Goal: Task Accomplishment & Management: Use online tool/utility

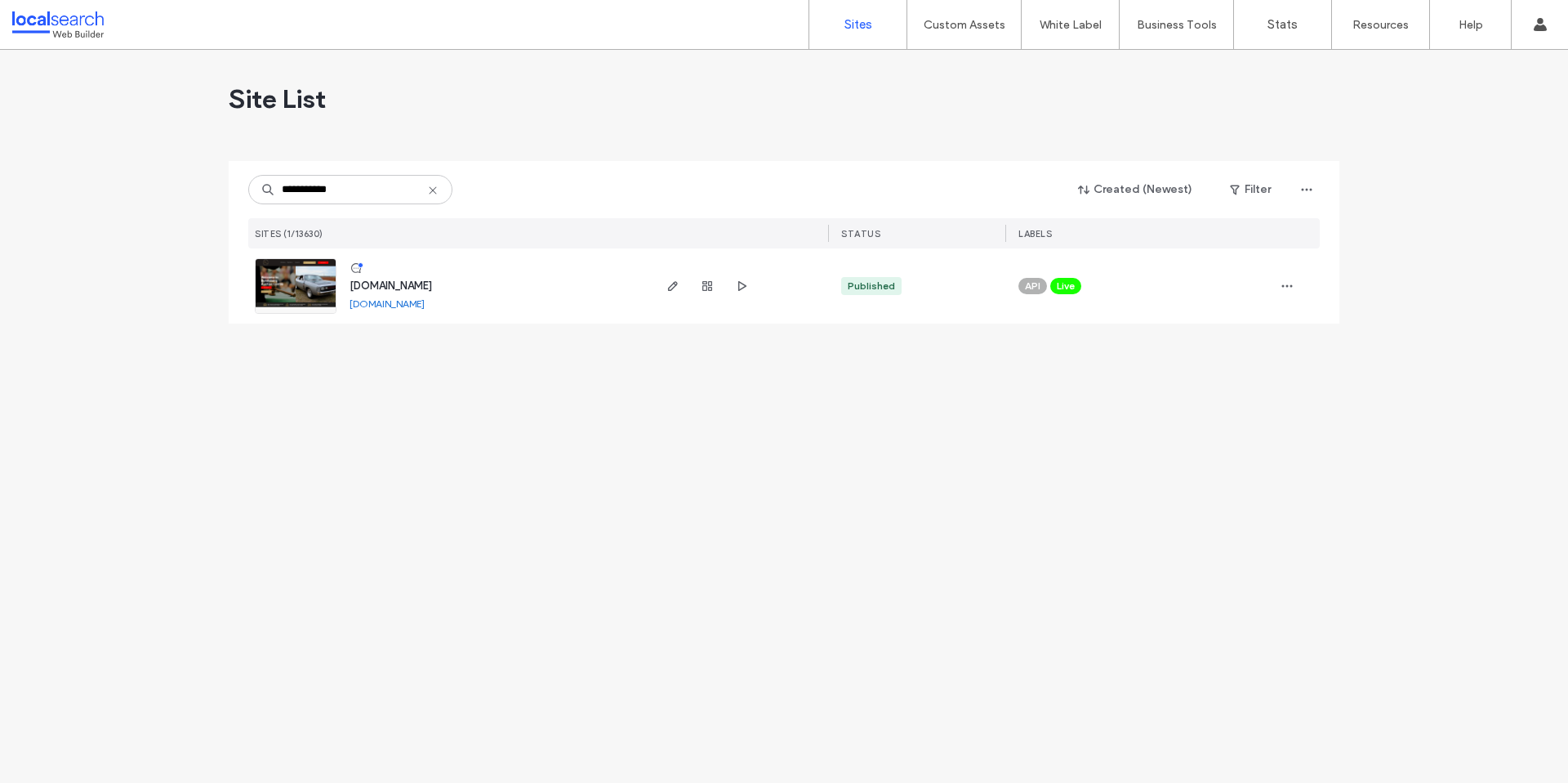
type input "**********"
click at [432, 282] on span "[DOMAIN_NAME]" at bounding box center [391, 286] width 83 height 12
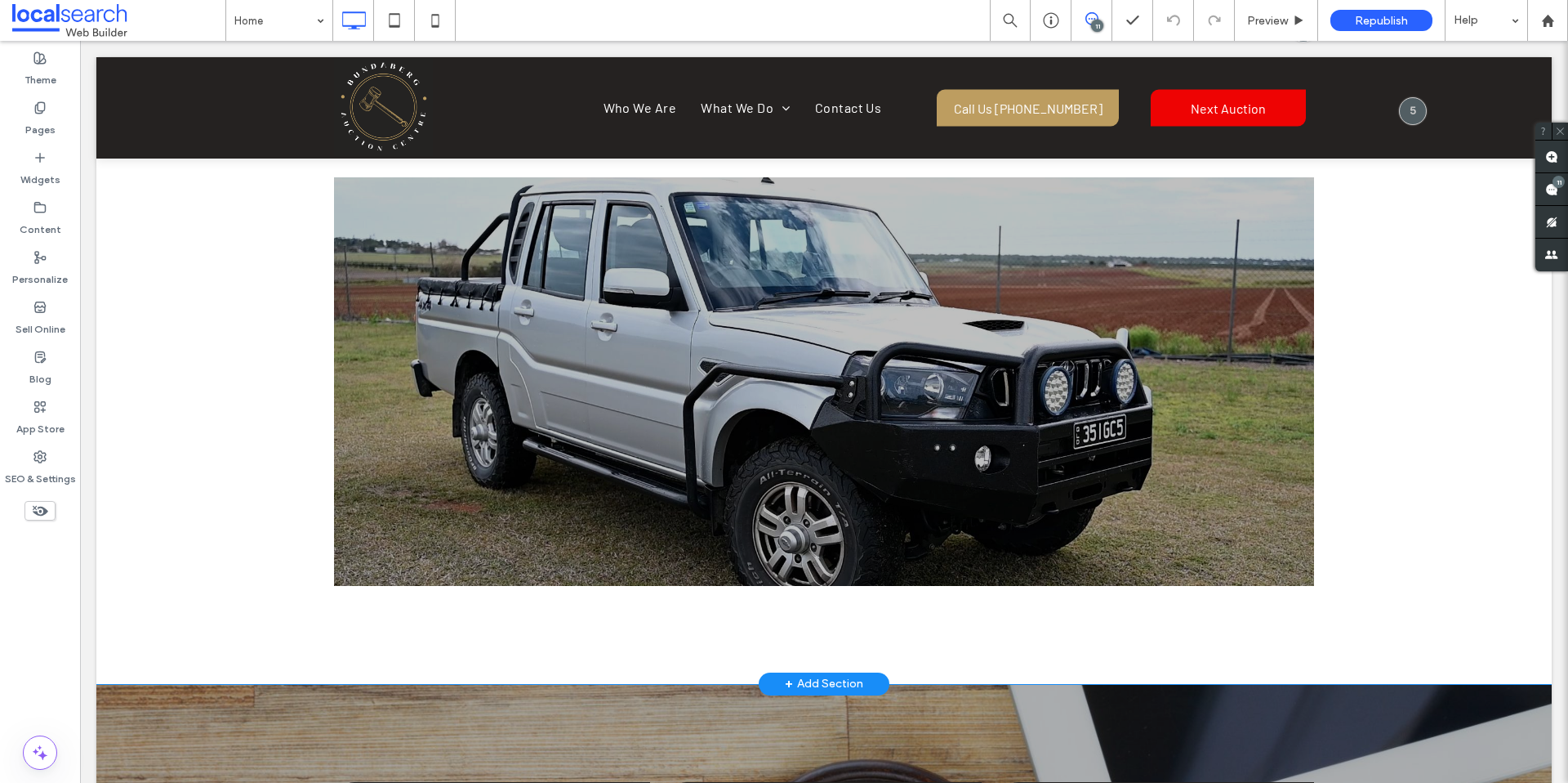
scroll to position [2851, 0]
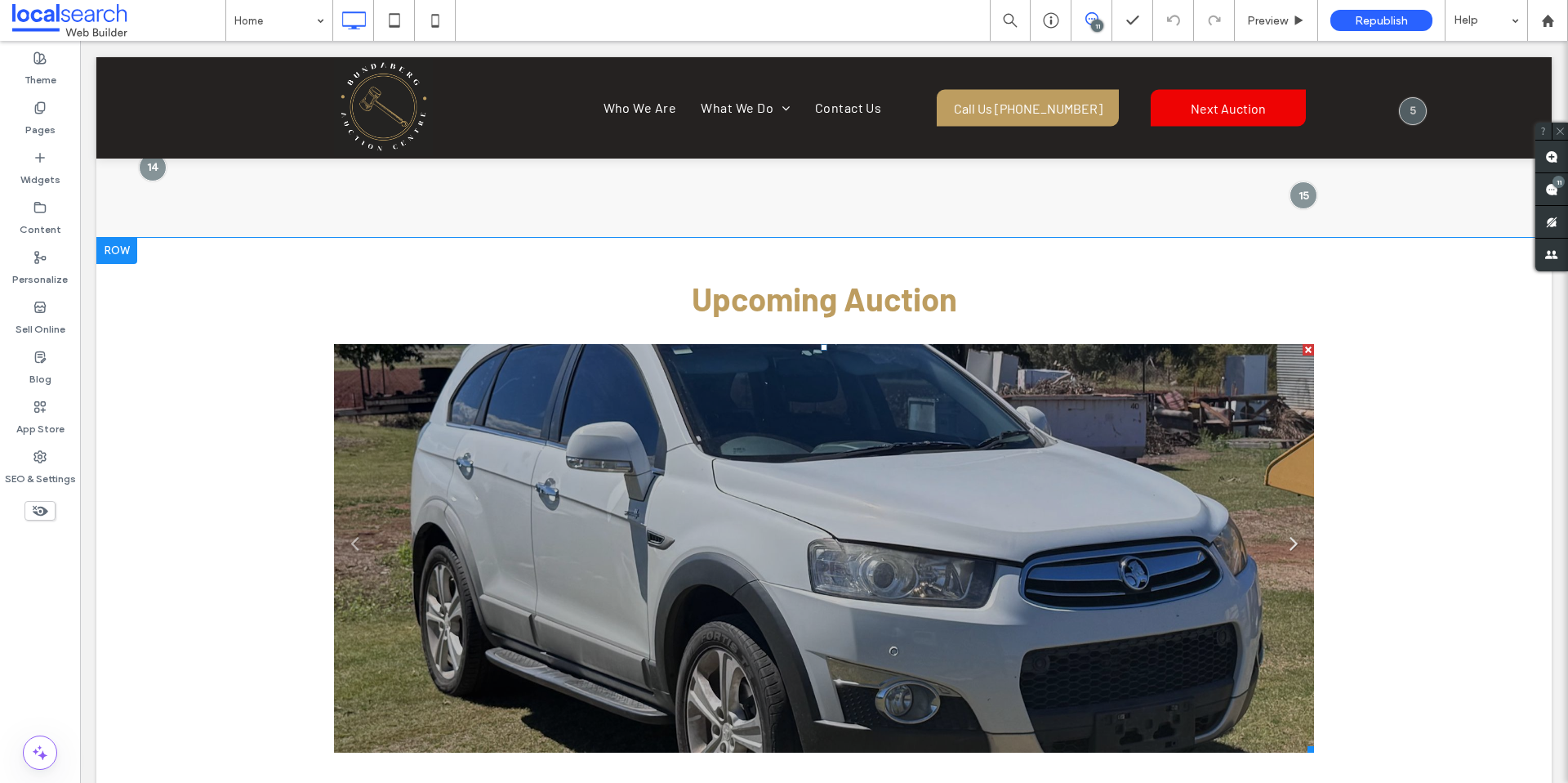
click at [1284, 529] on link "Next" at bounding box center [1294, 541] width 24 height 24
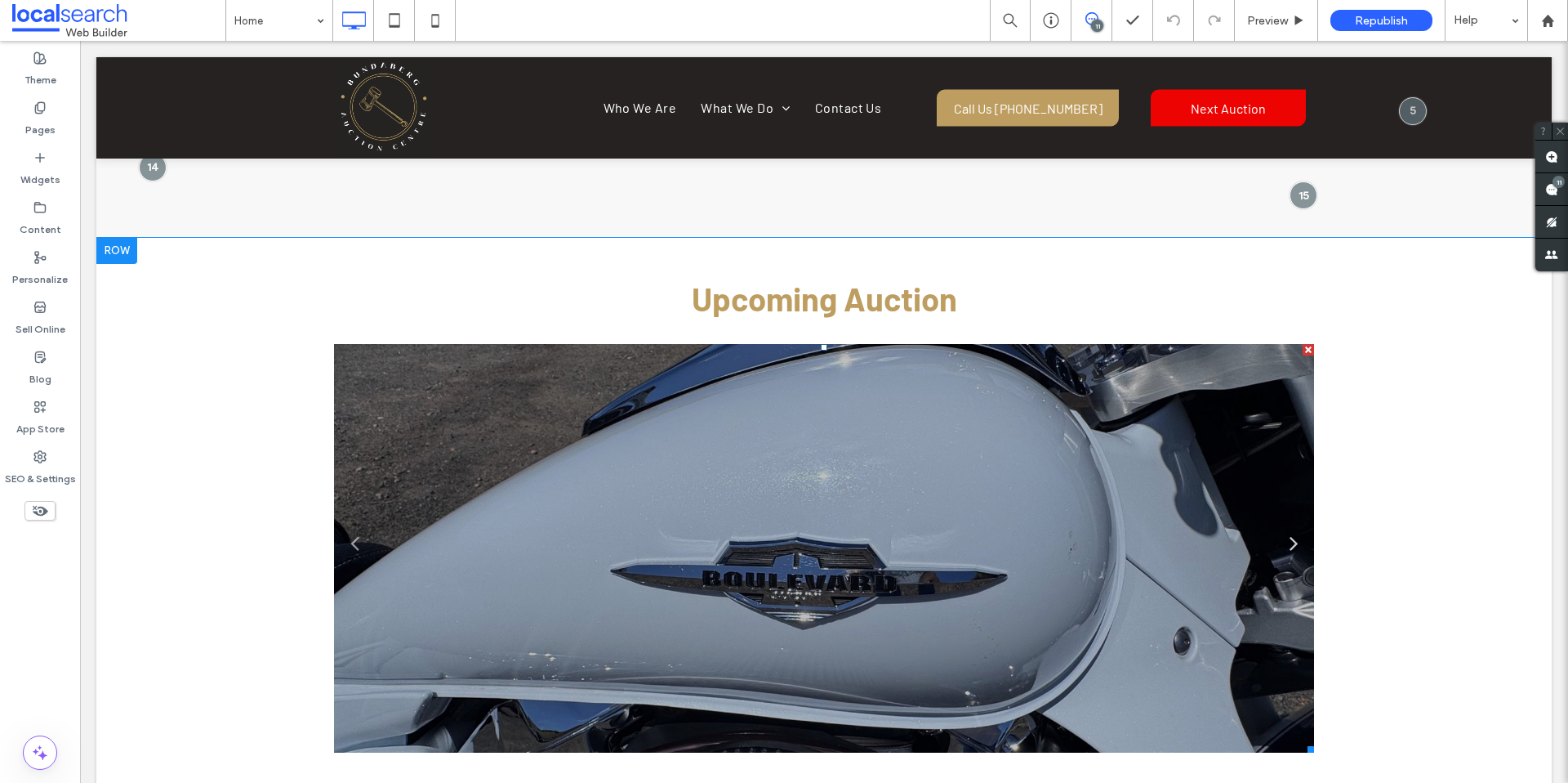
click at [1284, 529] on link "Next" at bounding box center [1294, 541] width 24 height 24
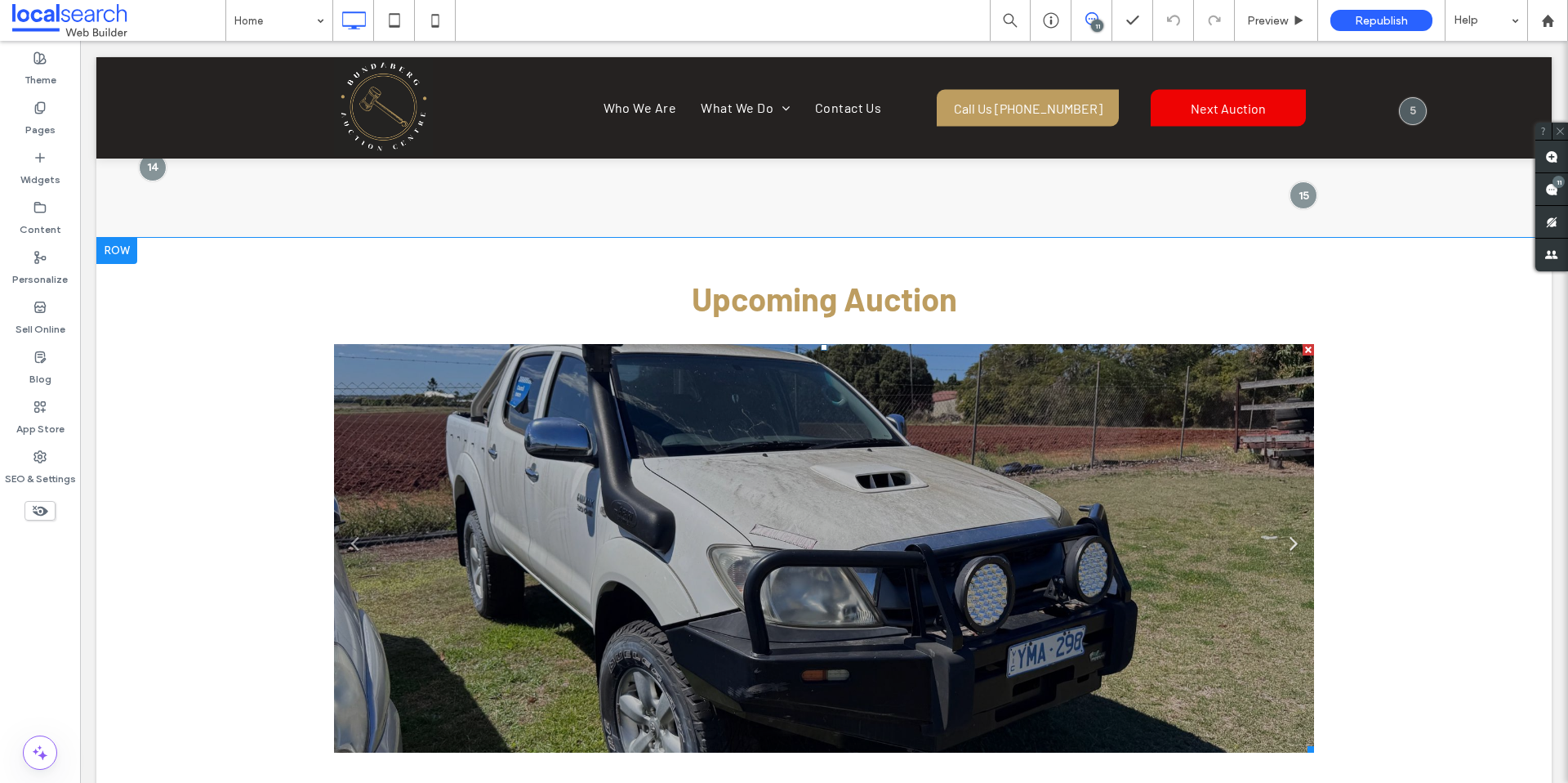
click at [1284, 529] on link "Next" at bounding box center [1294, 541] width 24 height 24
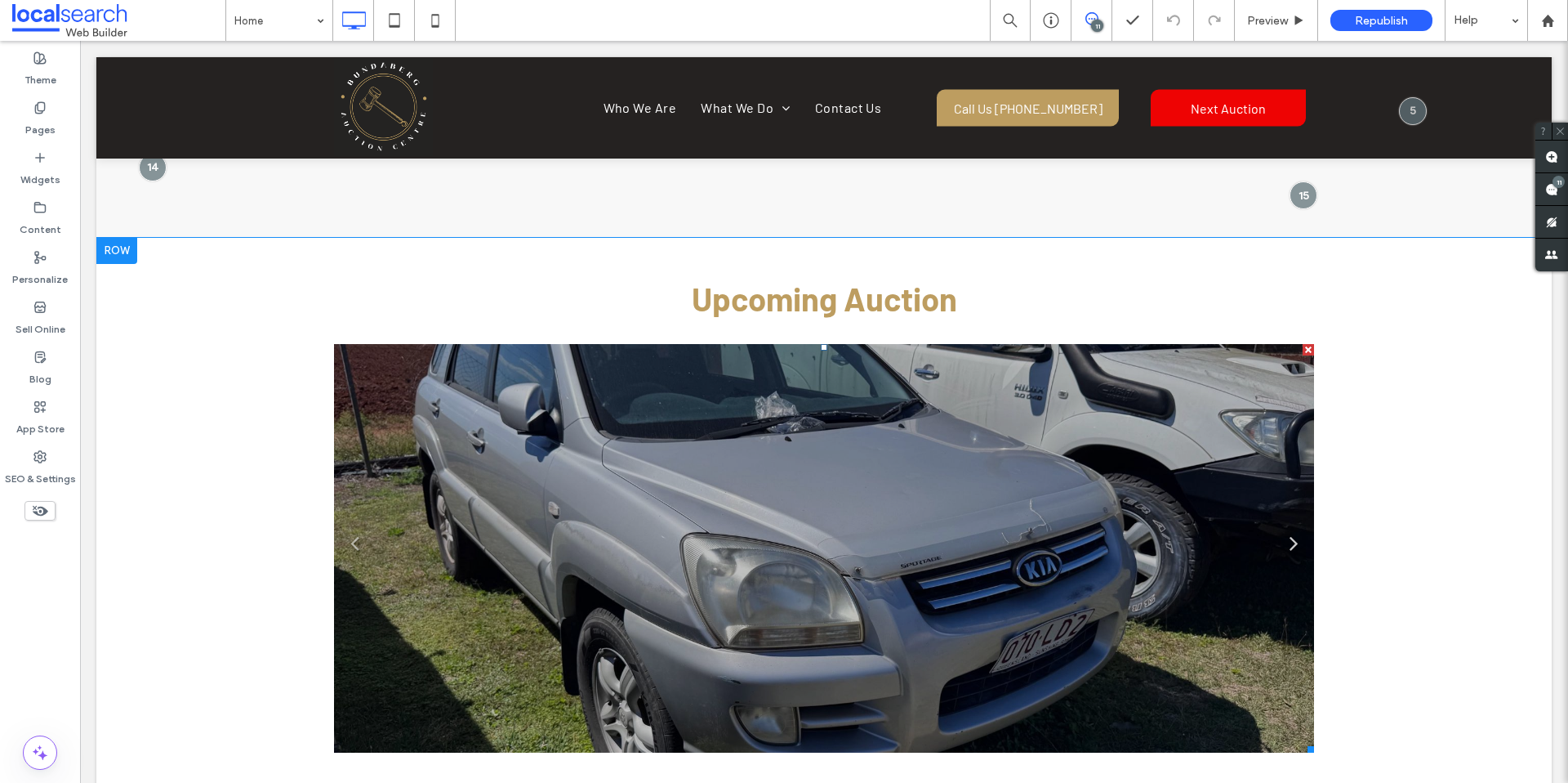
click at [1284, 529] on link "Next" at bounding box center [1294, 541] width 24 height 24
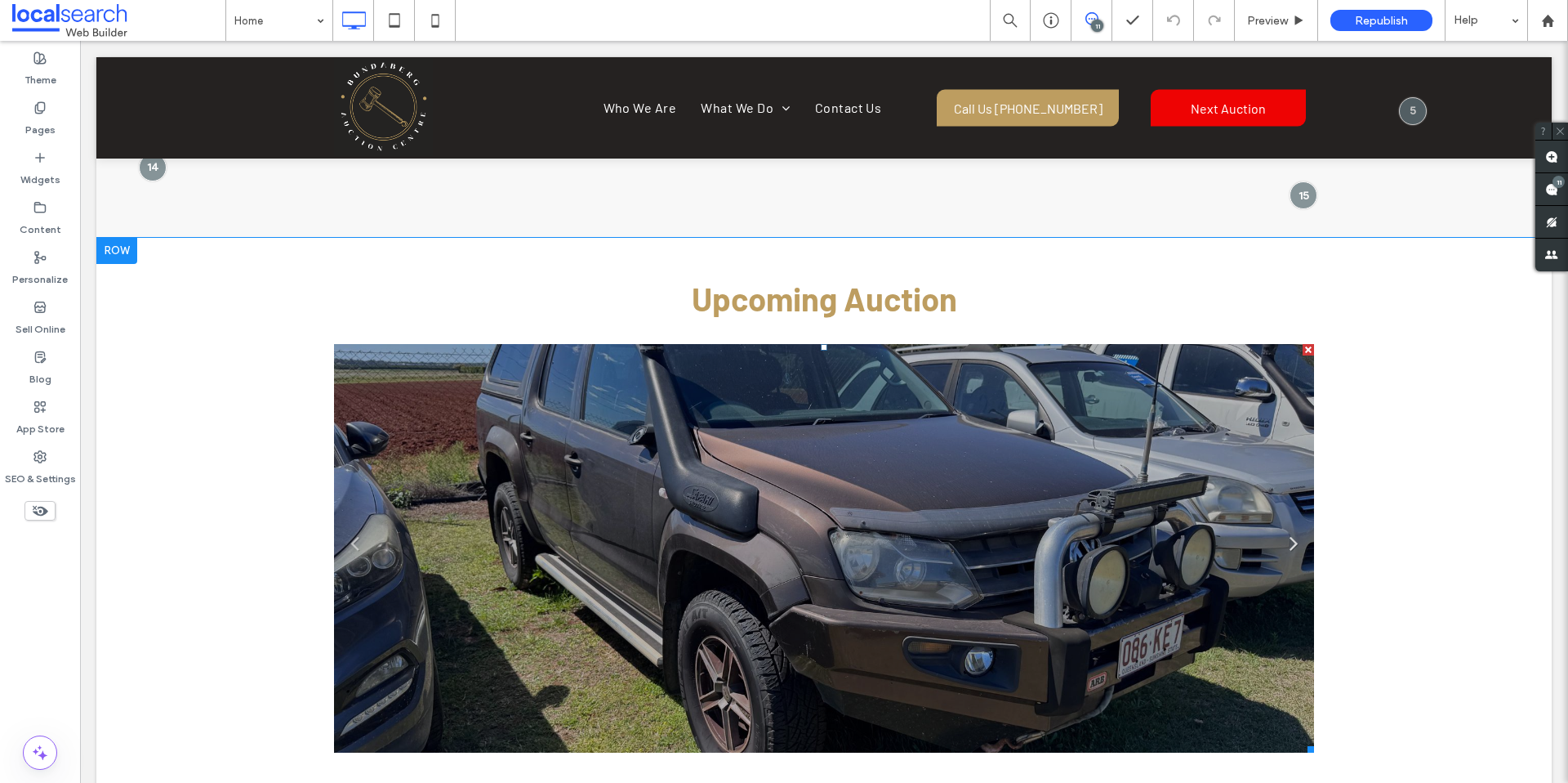
click at [1284, 529] on link "Next" at bounding box center [1294, 541] width 24 height 24
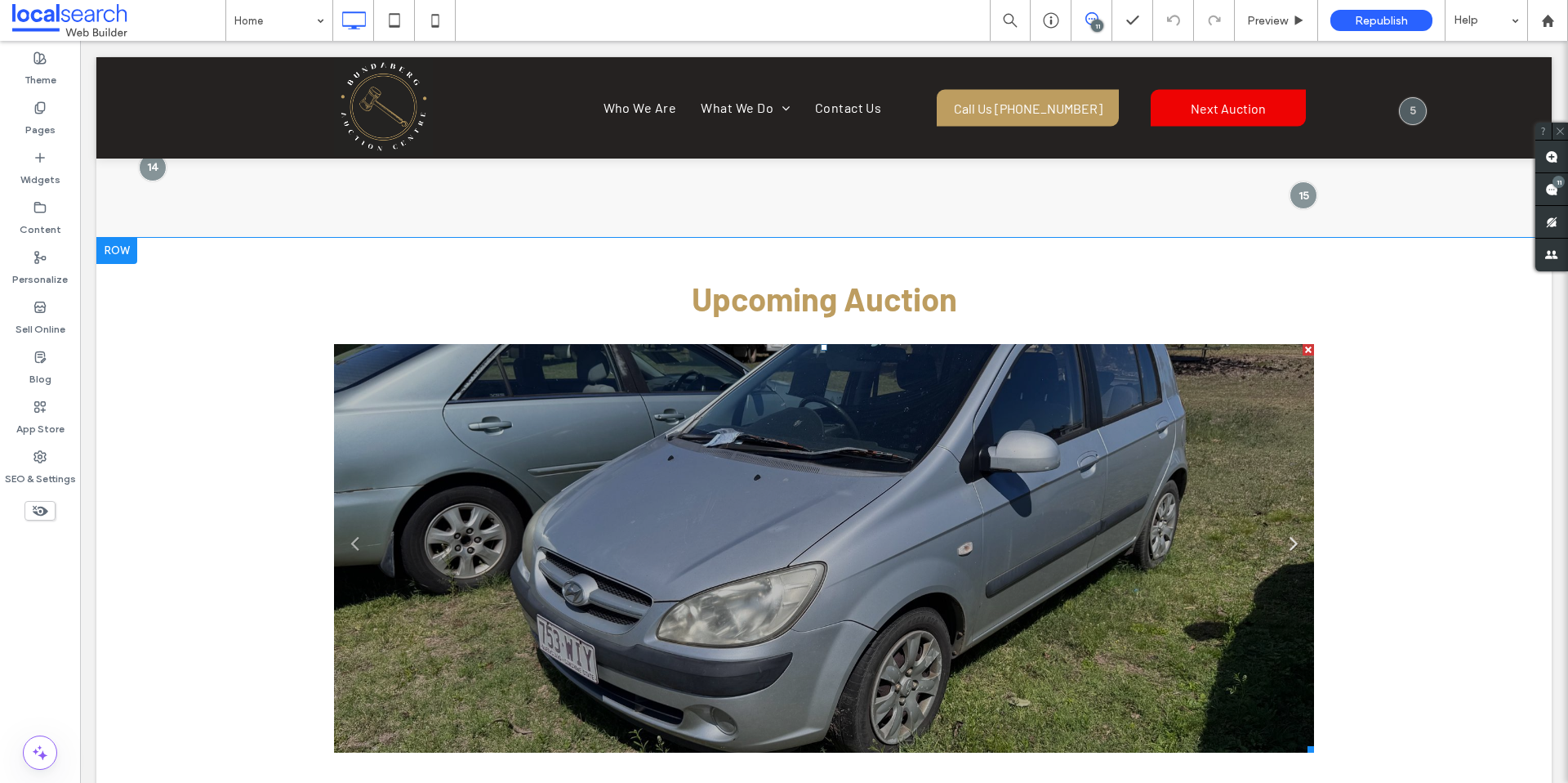
click at [1284, 529] on link "Next" at bounding box center [1294, 541] width 24 height 24
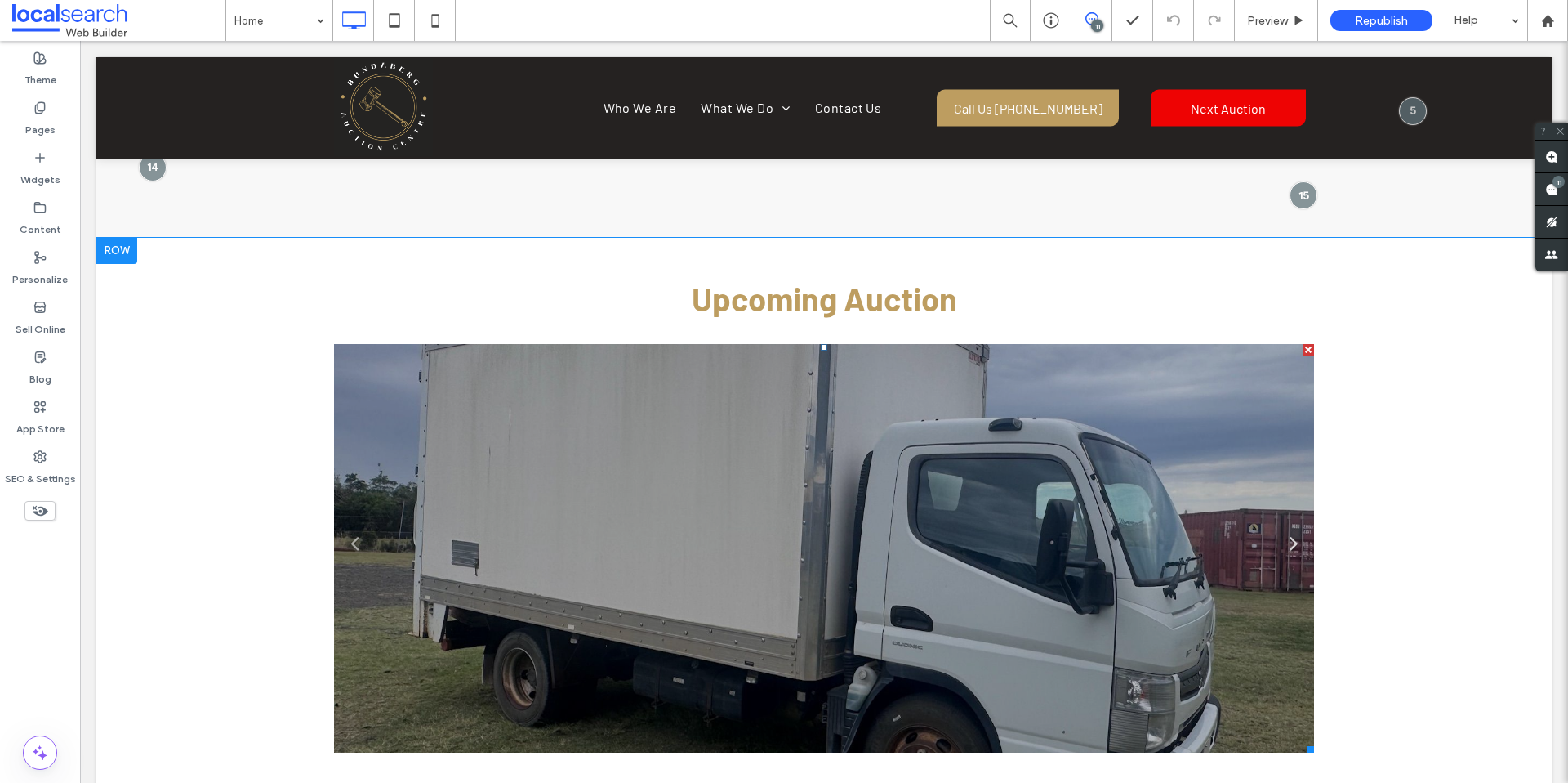
click at [1284, 529] on link "Next" at bounding box center [1294, 541] width 24 height 24
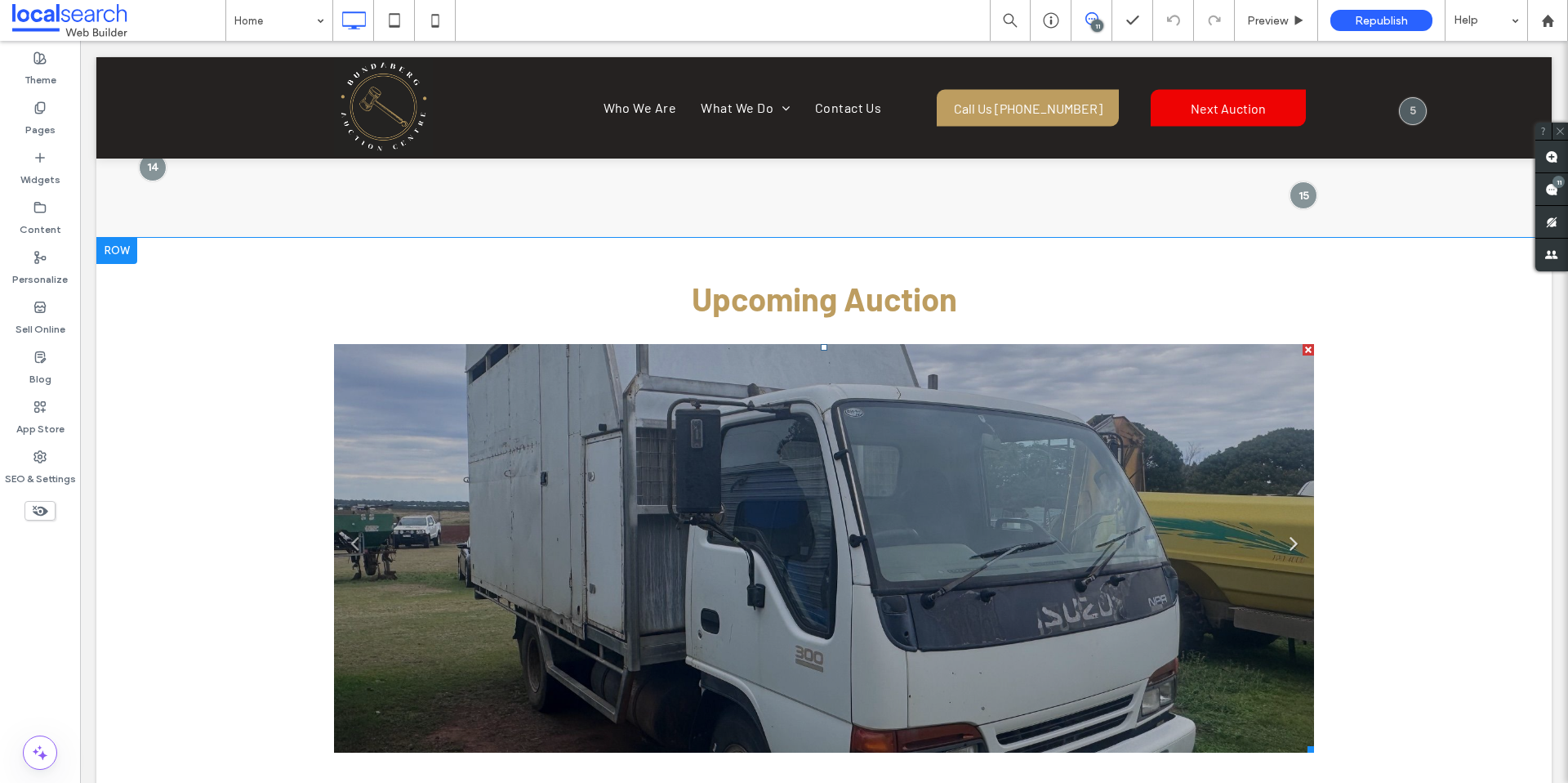
click at [1284, 529] on link "Next" at bounding box center [1294, 541] width 24 height 24
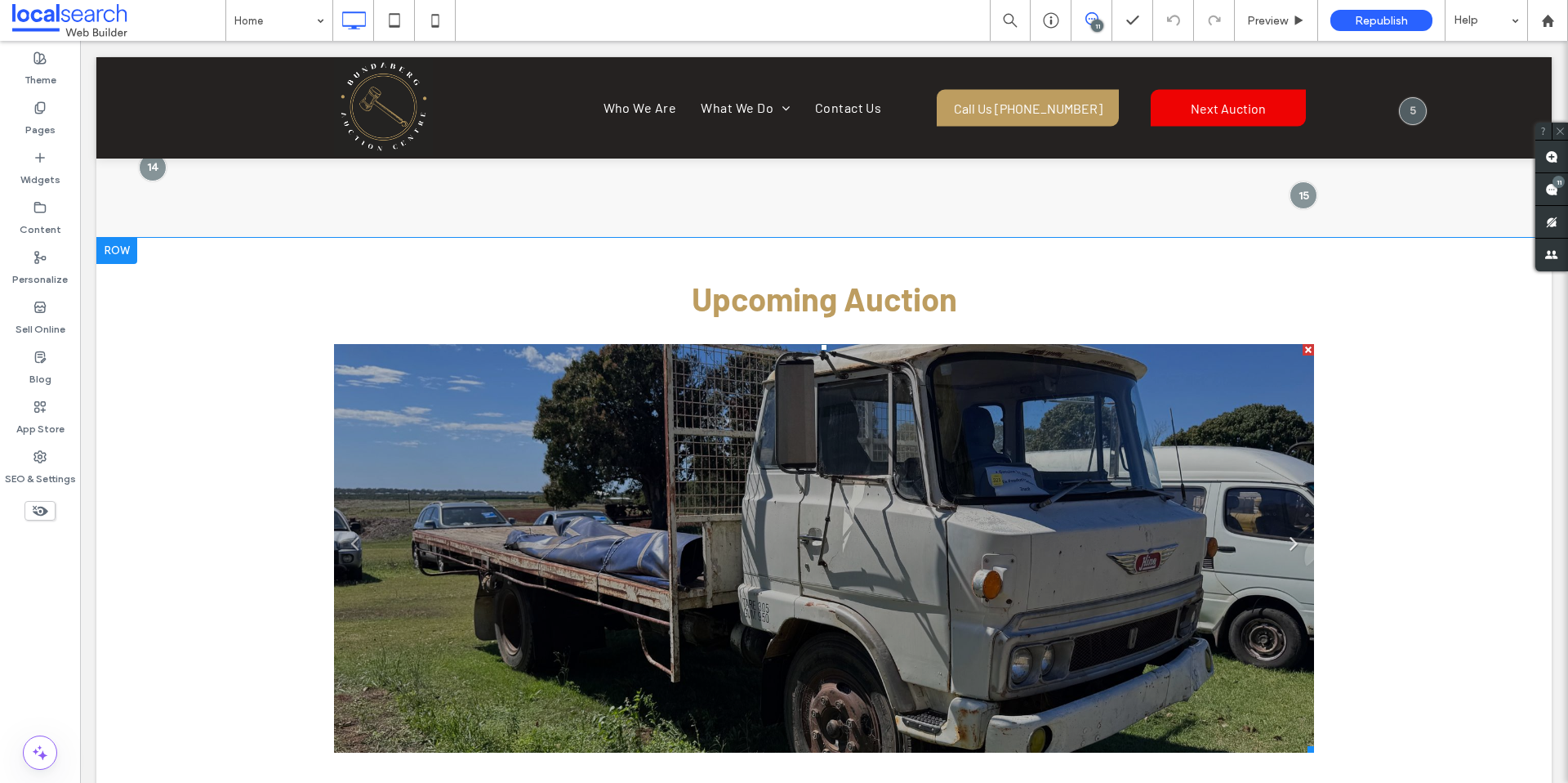
click at [1284, 529] on link "Next" at bounding box center [1294, 541] width 24 height 24
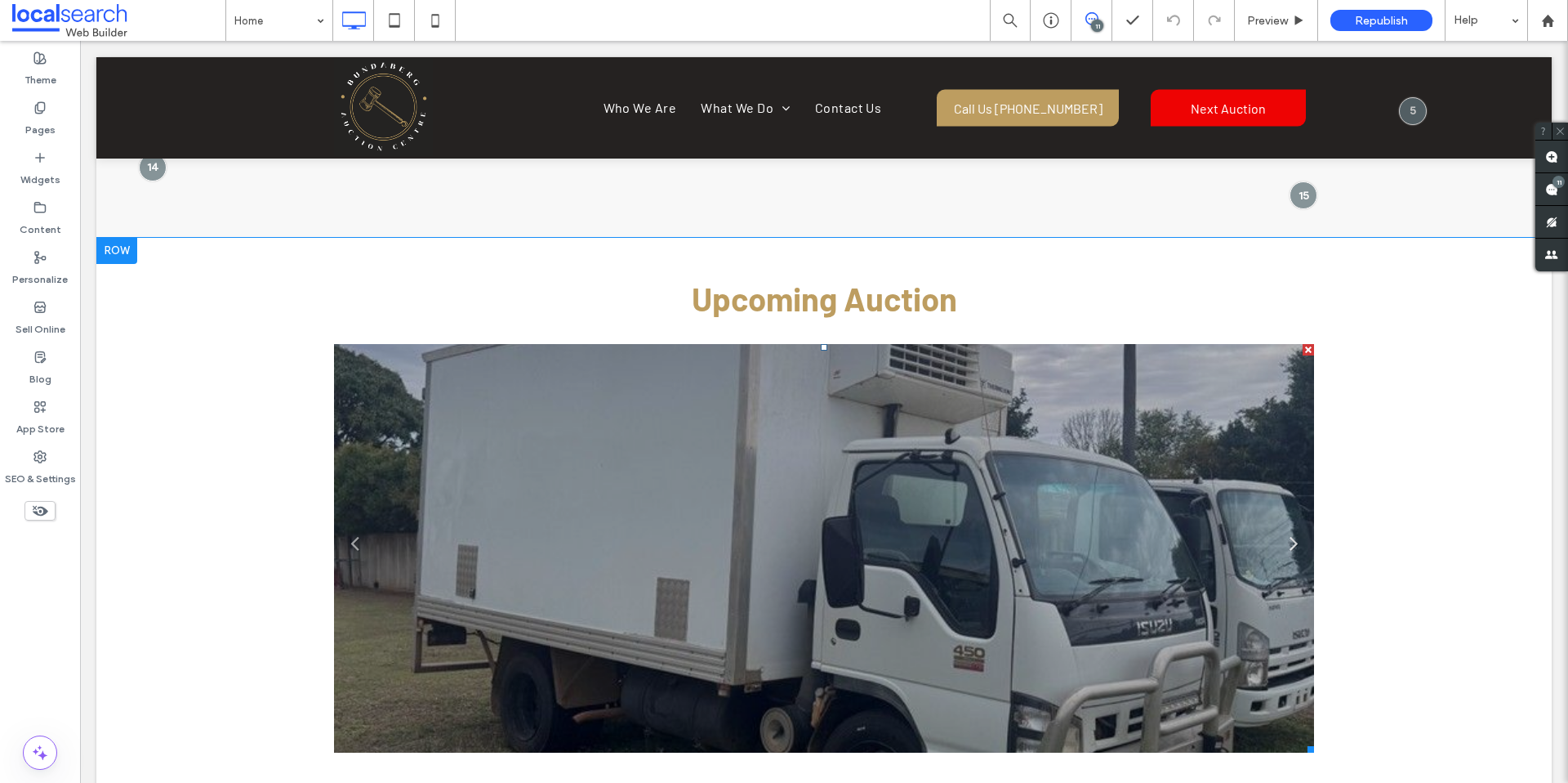
click at [1284, 529] on link "Next" at bounding box center [1294, 541] width 24 height 24
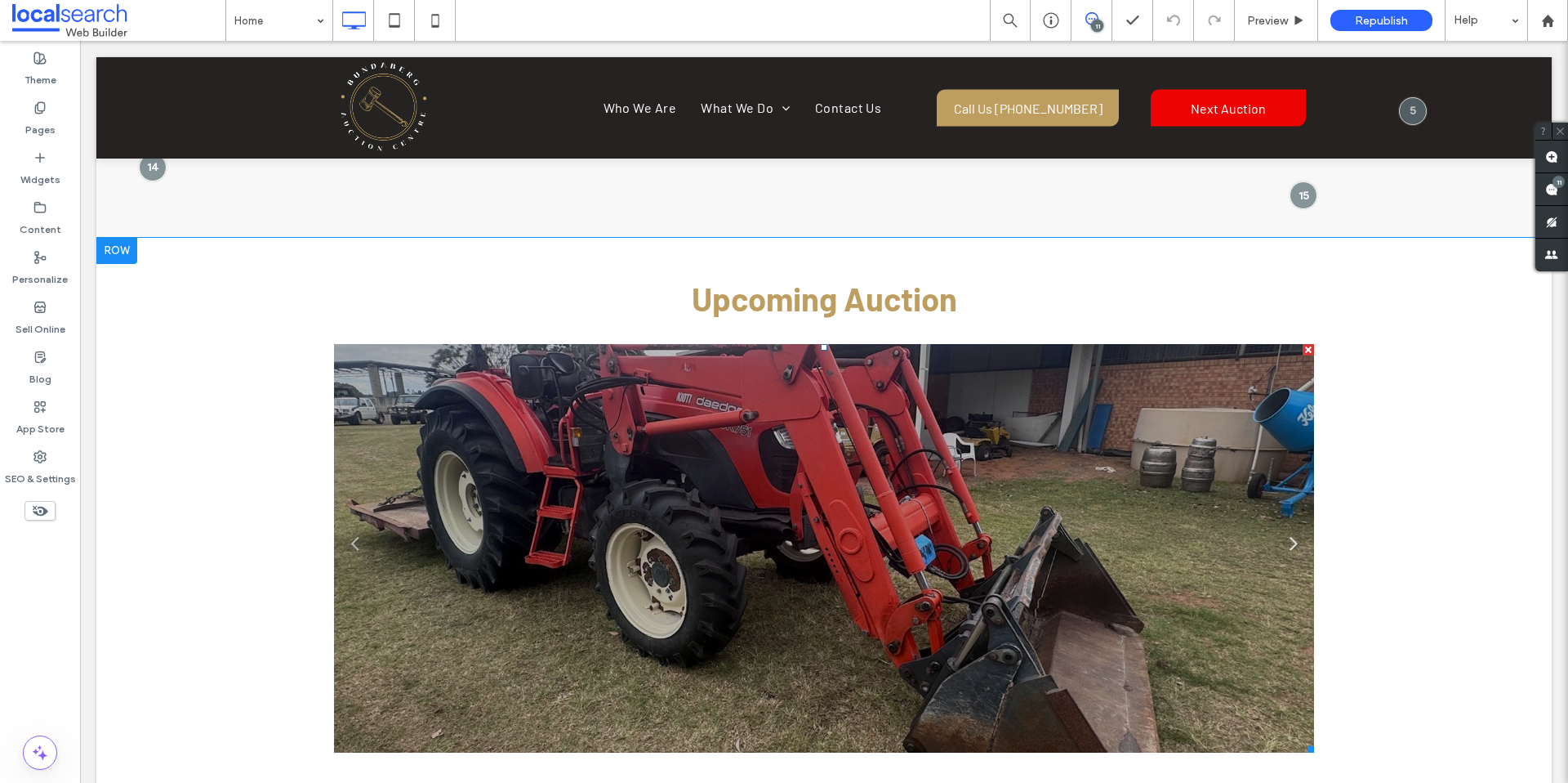
click at [1284, 529] on link "Next" at bounding box center [1294, 541] width 24 height 24
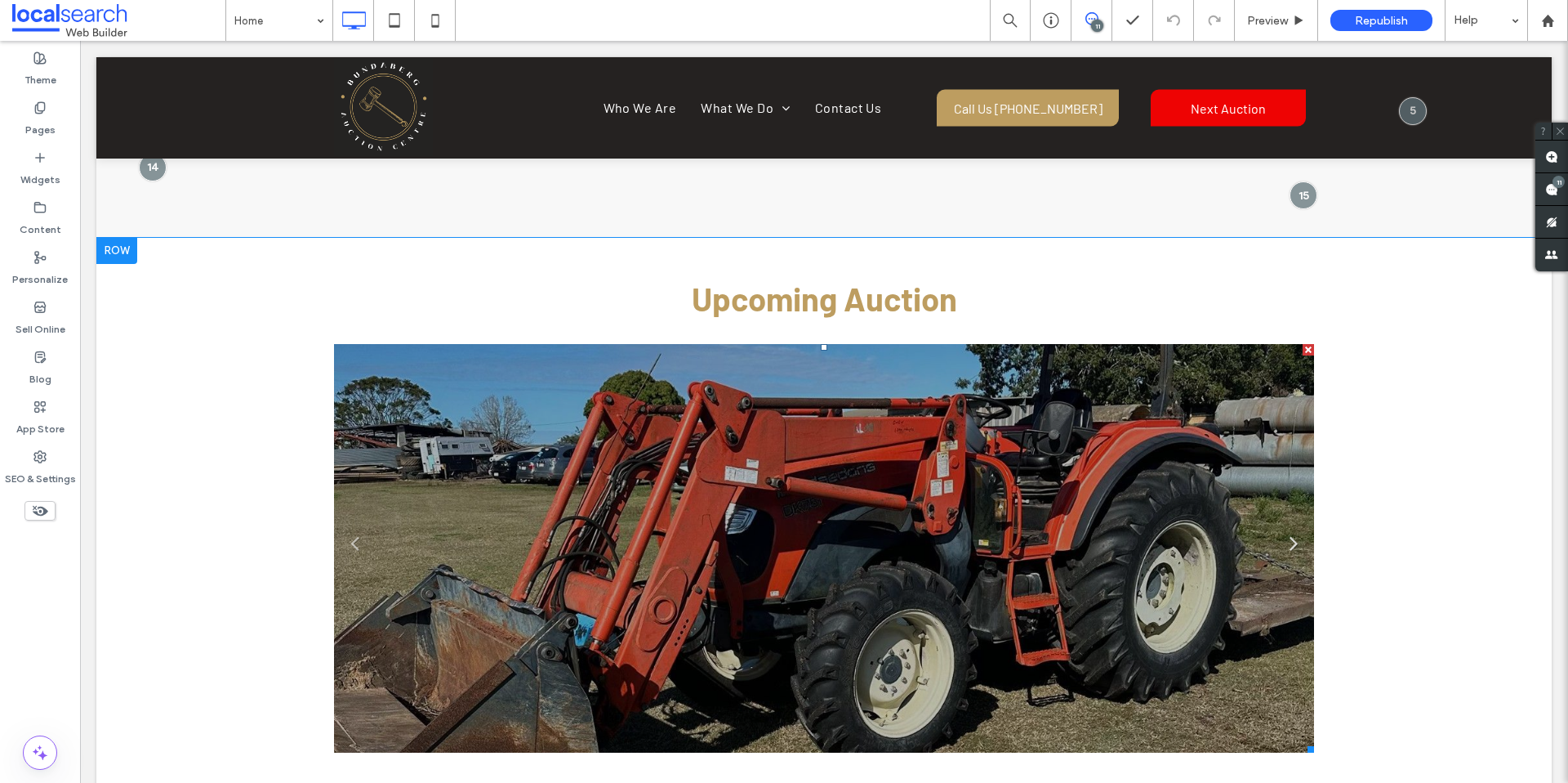
click at [1284, 529] on link "Next" at bounding box center [1294, 541] width 24 height 24
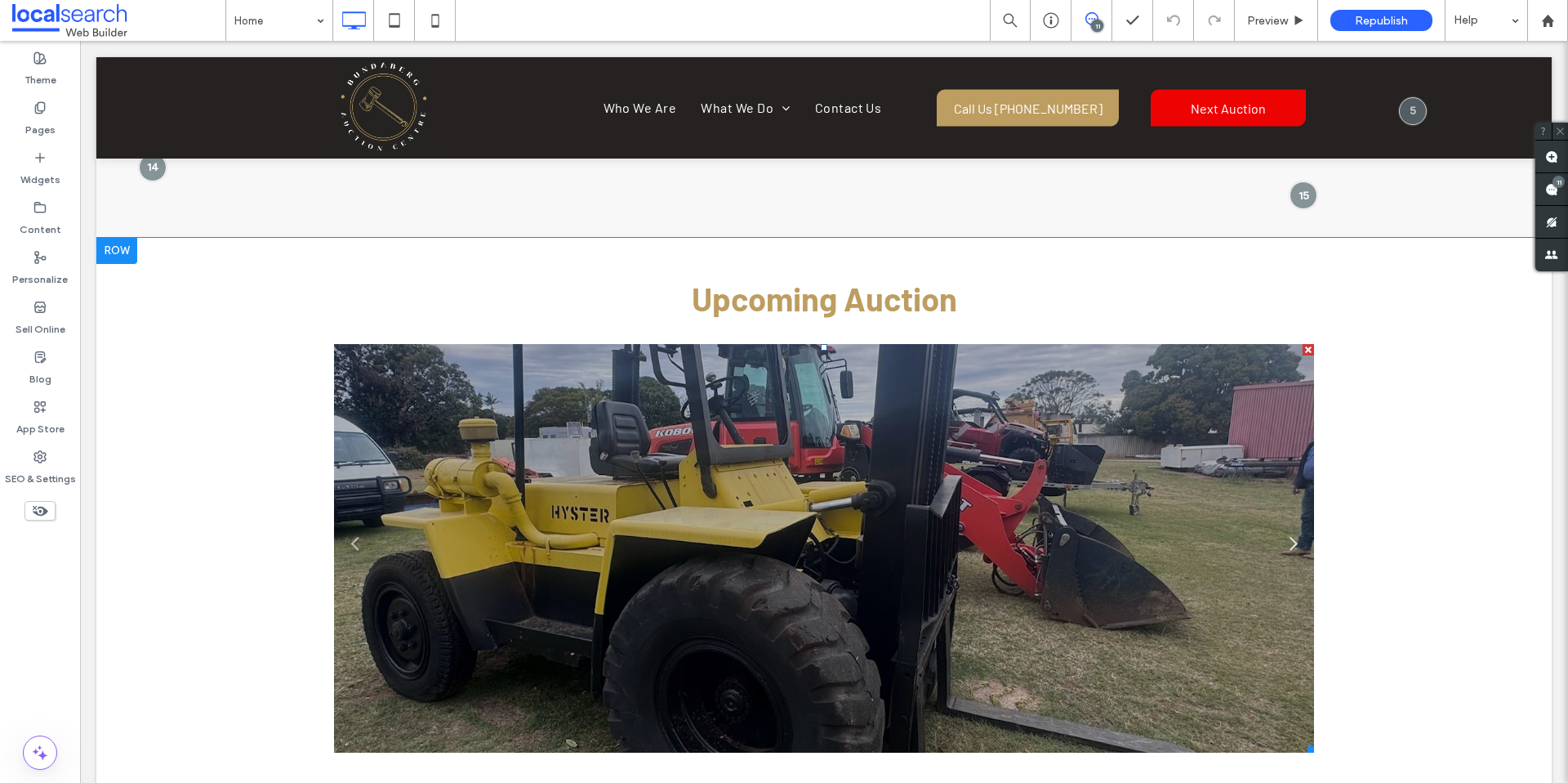
click at [1284, 529] on link "Next" at bounding box center [1294, 541] width 24 height 24
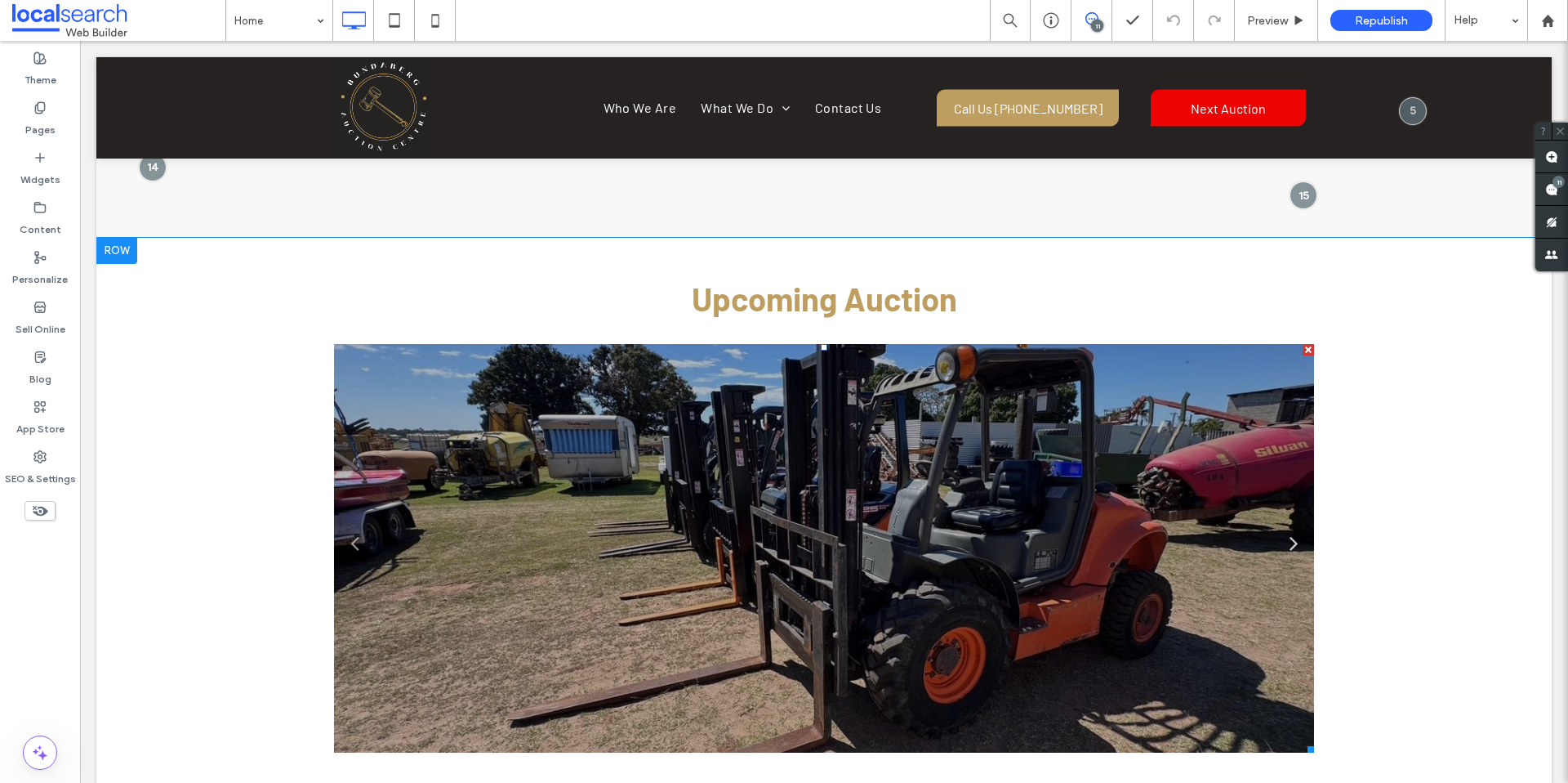
click at [1284, 529] on link "Next" at bounding box center [1294, 541] width 24 height 24
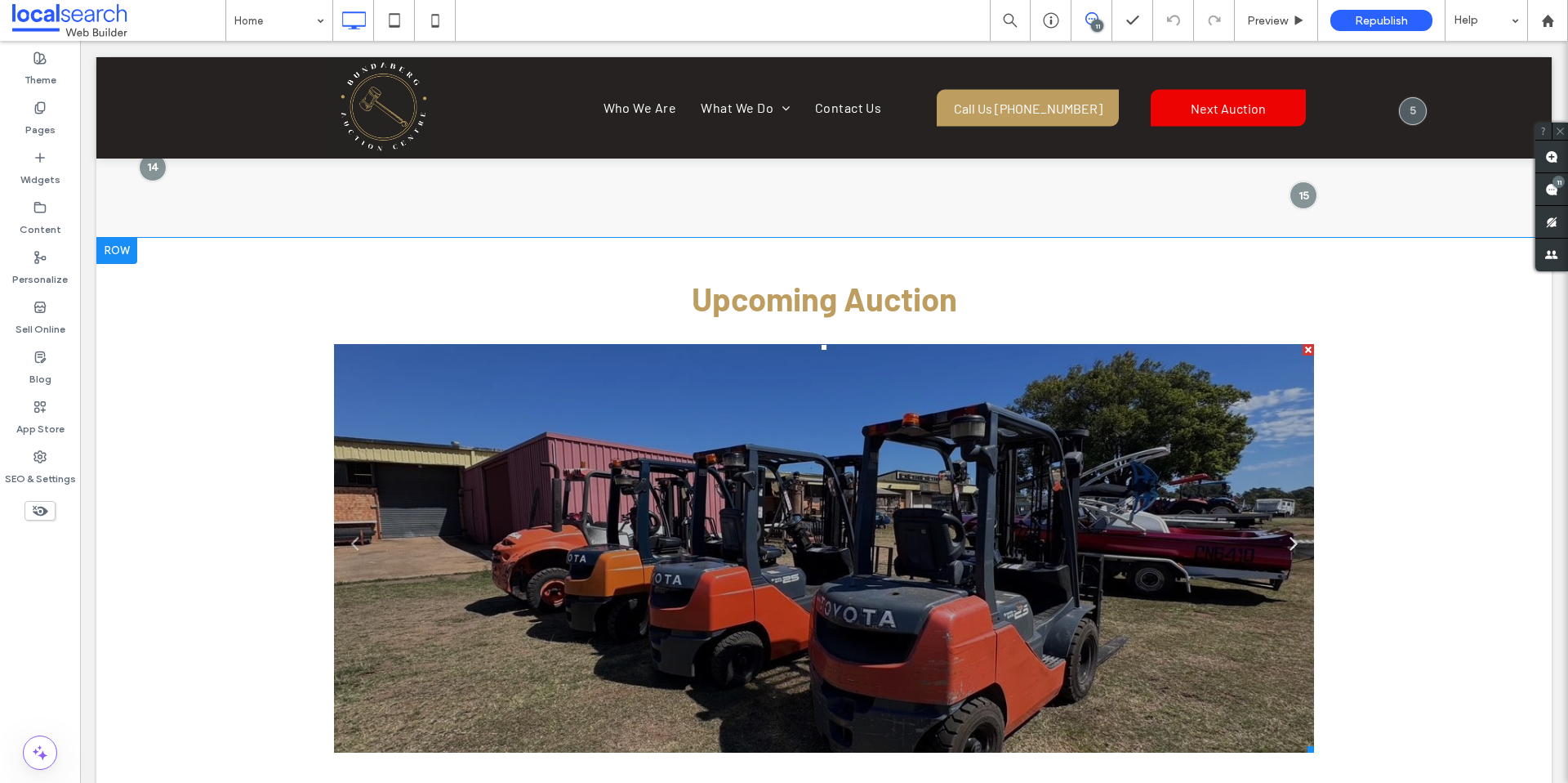
click at [1284, 529] on link "Next" at bounding box center [1294, 541] width 24 height 24
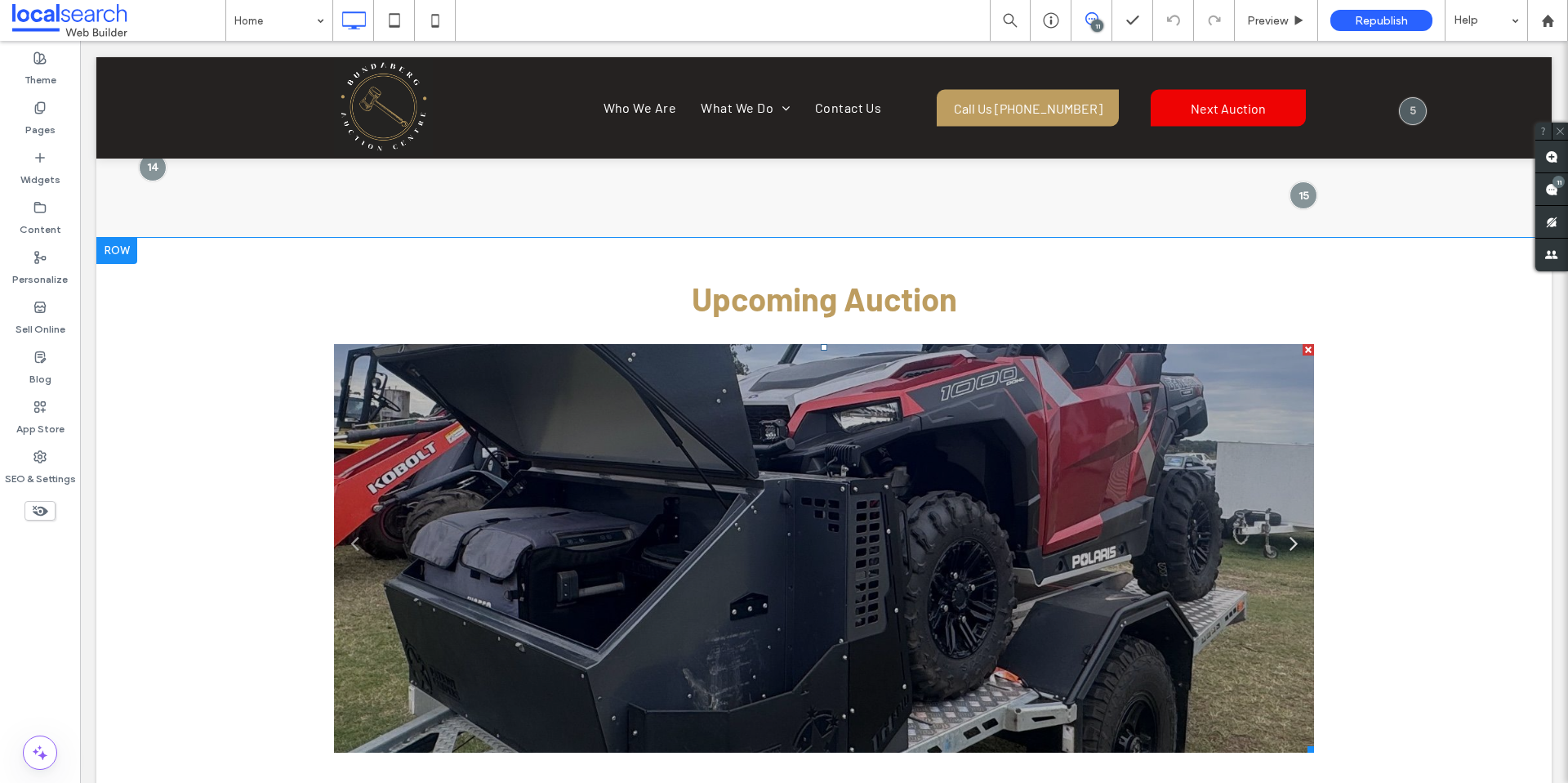
click at [1284, 529] on link "Next" at bounding box center [1294, 541] width 24 height 24
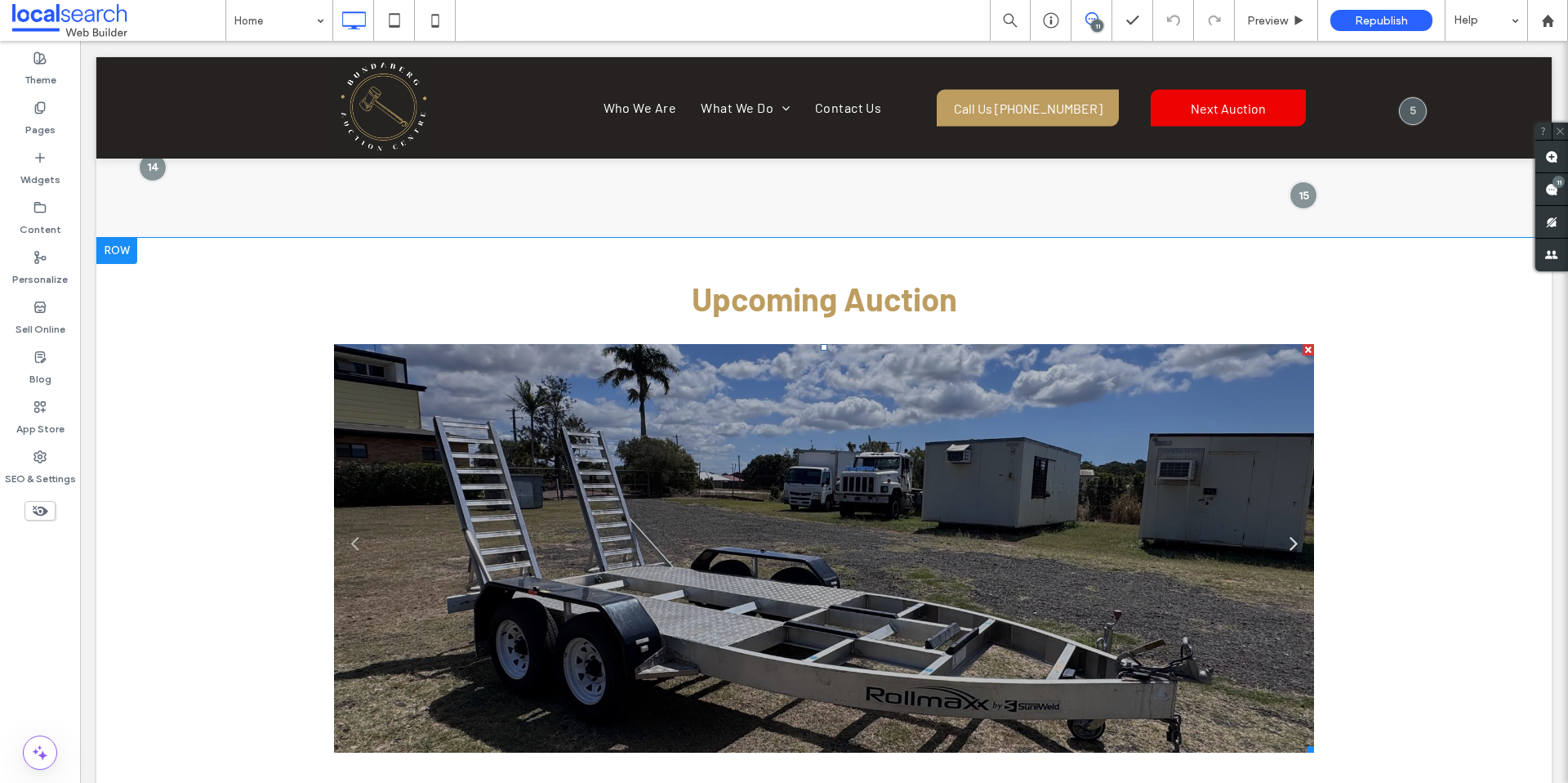
click at [1284, 529] on link "Next" at bounding box center [1294, 541] width 24 height 24
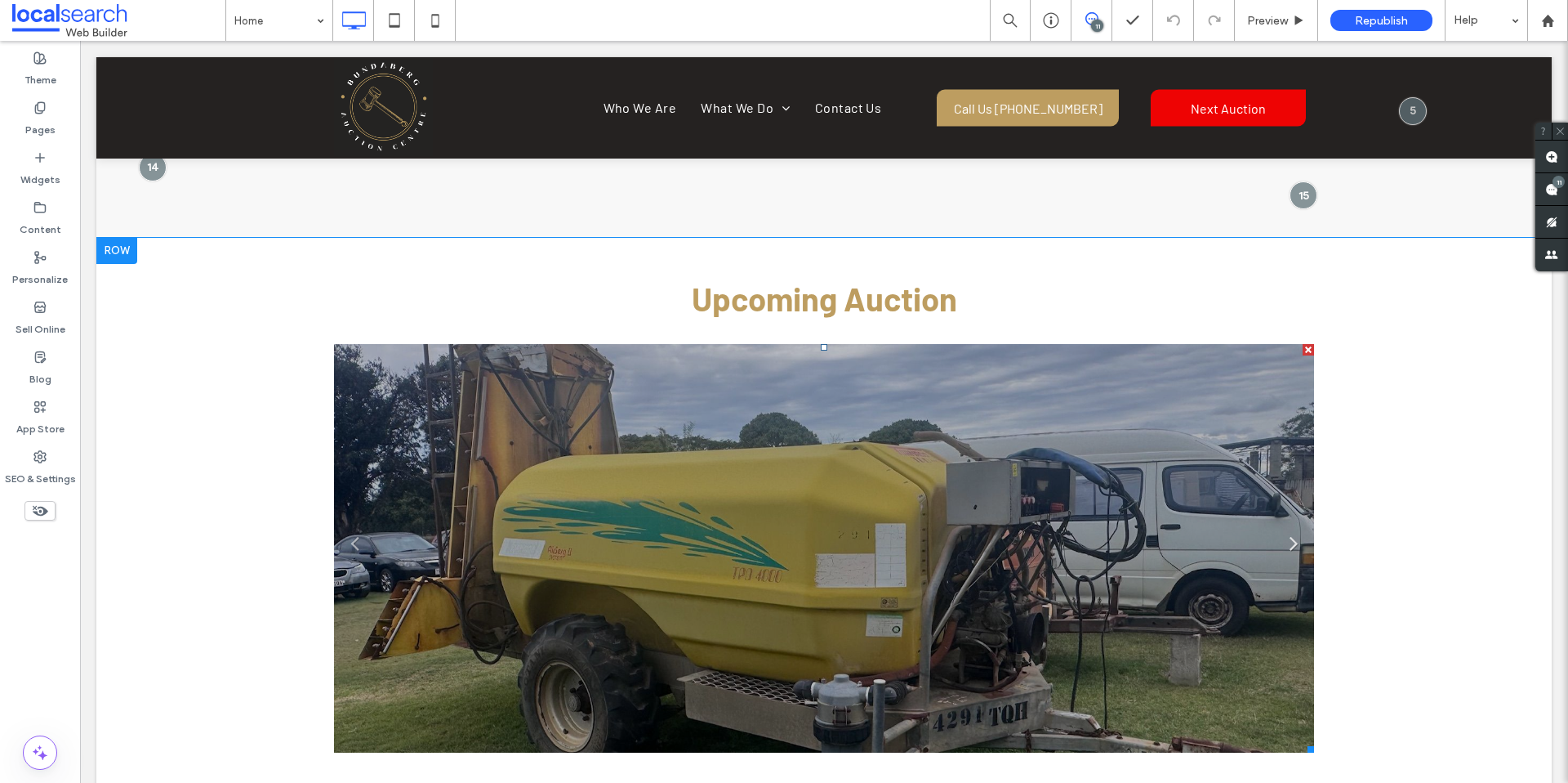
click at [1284, 529] on link "Next" at bounding box center [1294, 541] width 24 height 24
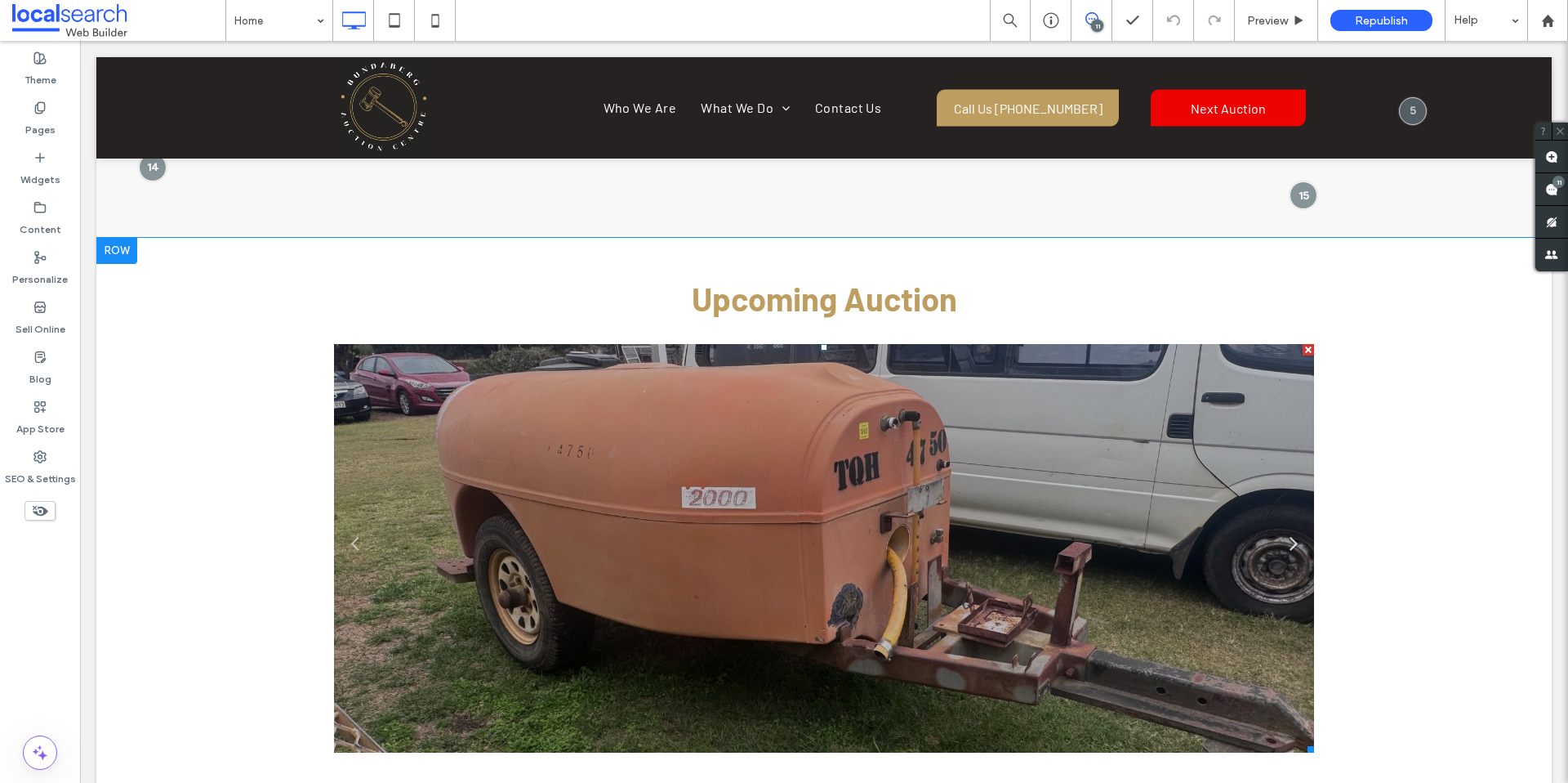
click at [1284, 529] on link "Next" at bounding box center [1294, 541] width 24 height 24
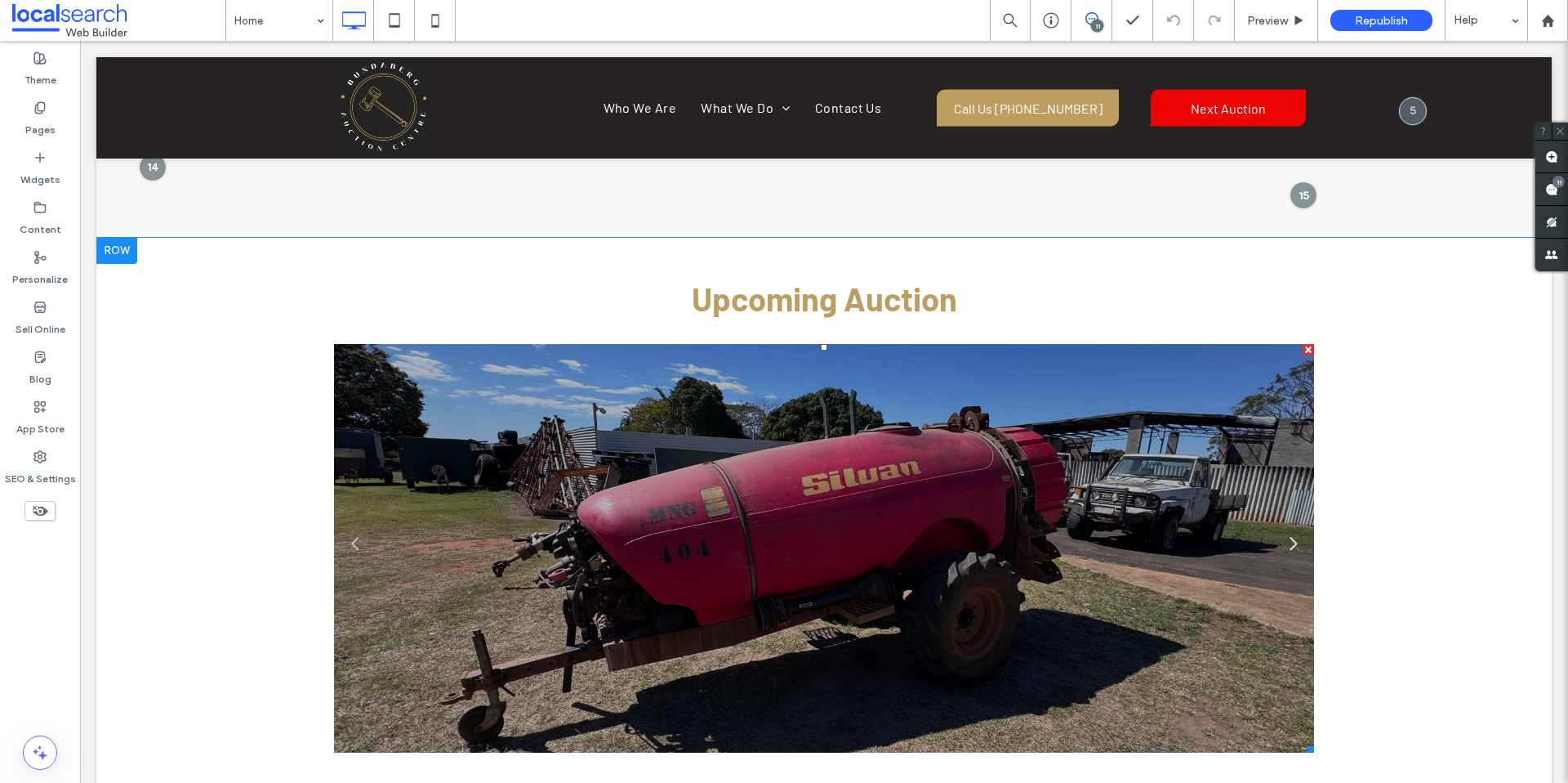
click at [1284, 529] on link "Next" at bounding box center [1294, 541] width 24 height 24
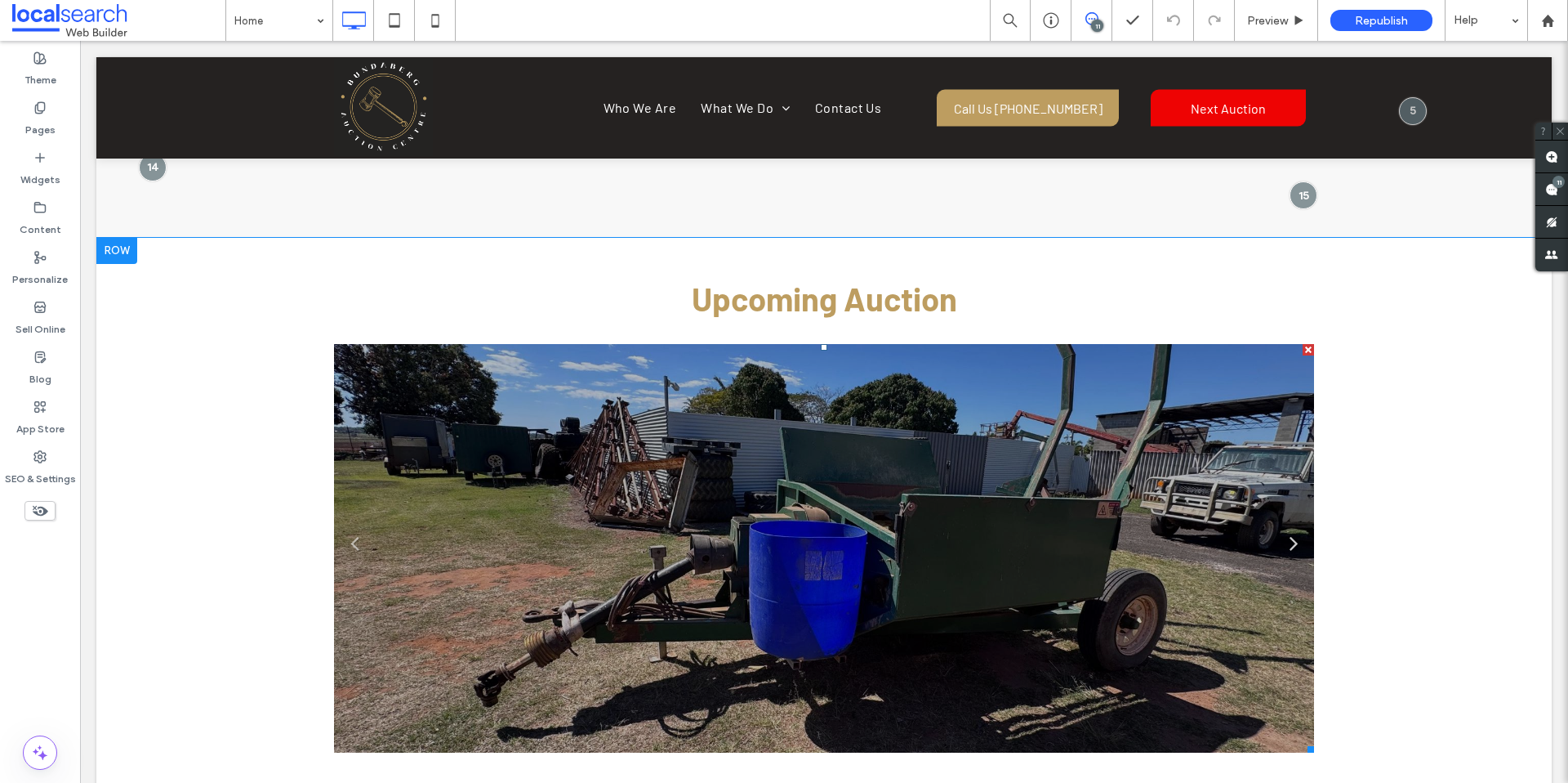
click at [1284, 529] on link "Next" at bounding box center [1294, 541] width 24 height 24
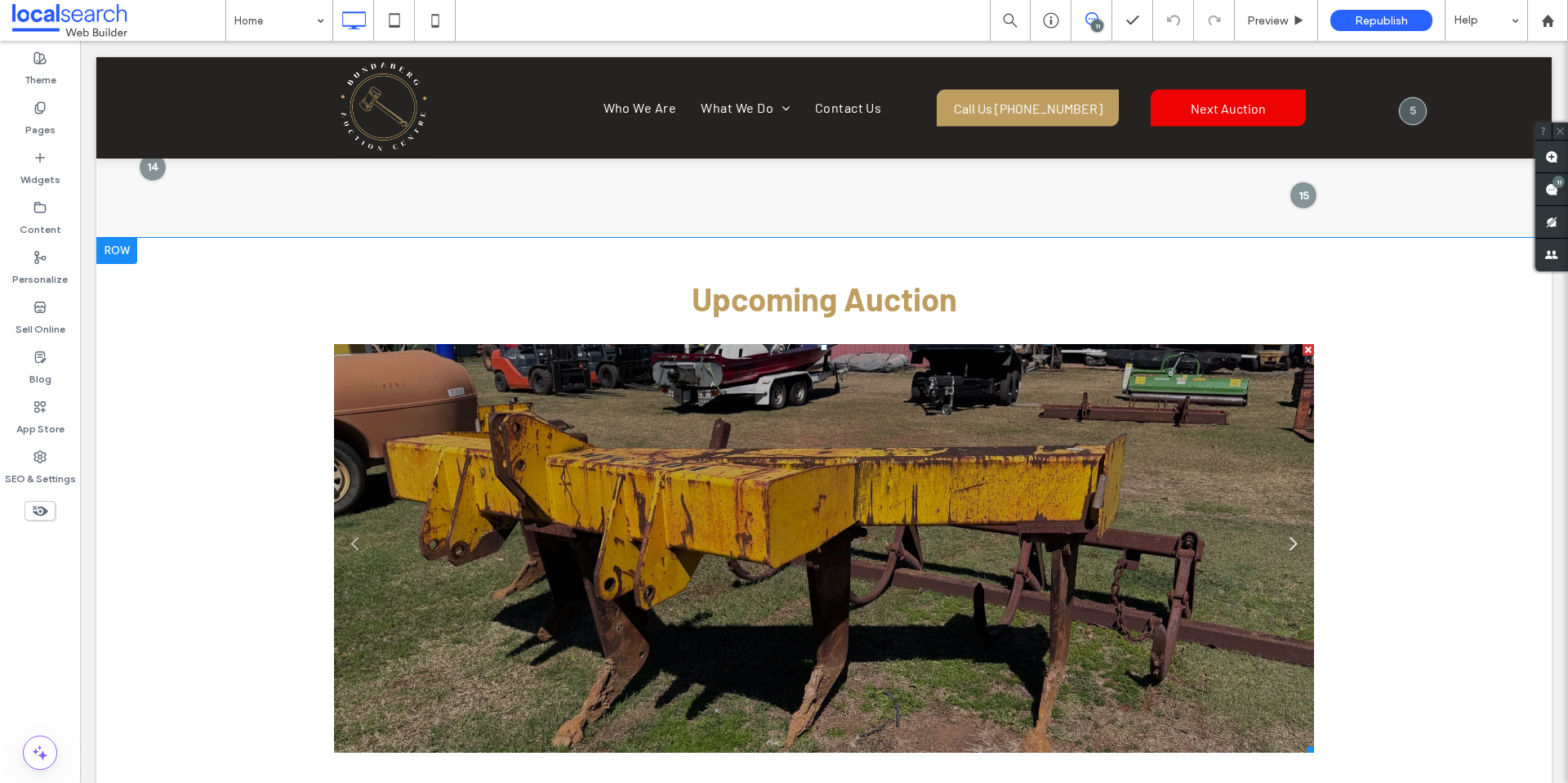
click at [1284, 529] on link "Next" at bounding box center [1294, 541] width 24 height 24
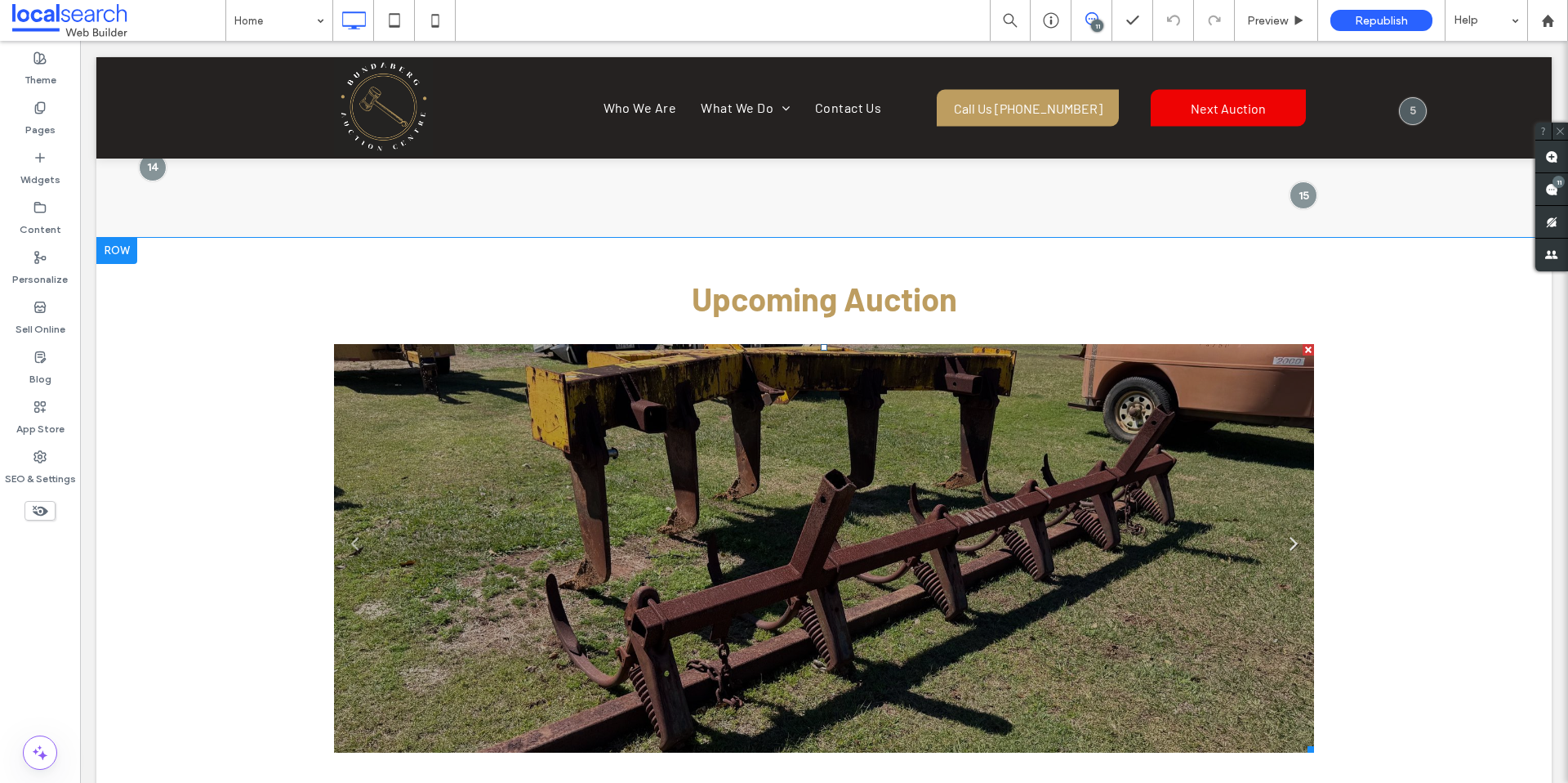
click at [1284, 529] on link "Next" at bounding box center [1294, 541] width 24 height 24
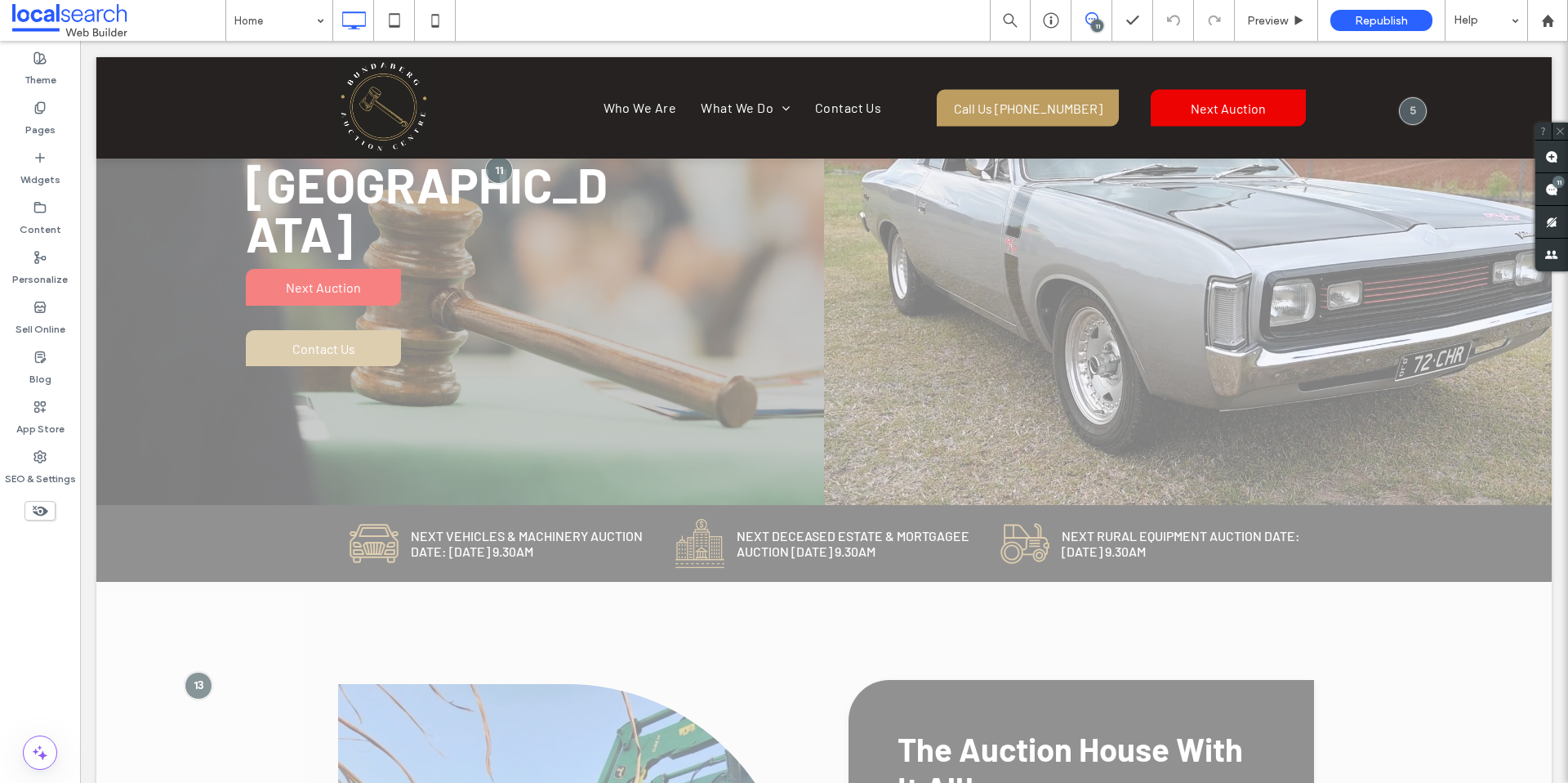
scroll to position [0, 0]
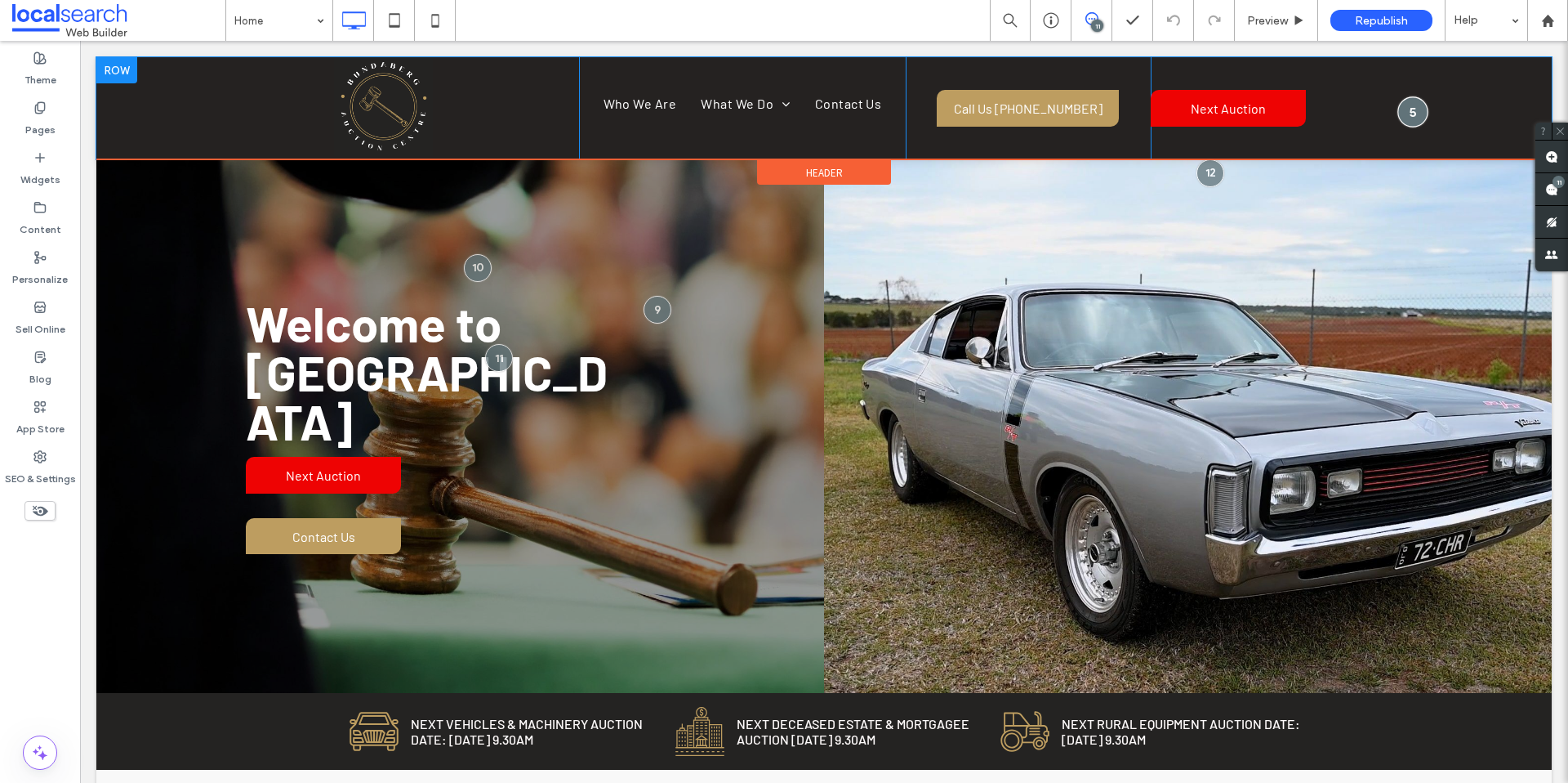
click at [1397, 111] on div at bounding box center [1412, 111] width 30 height 30
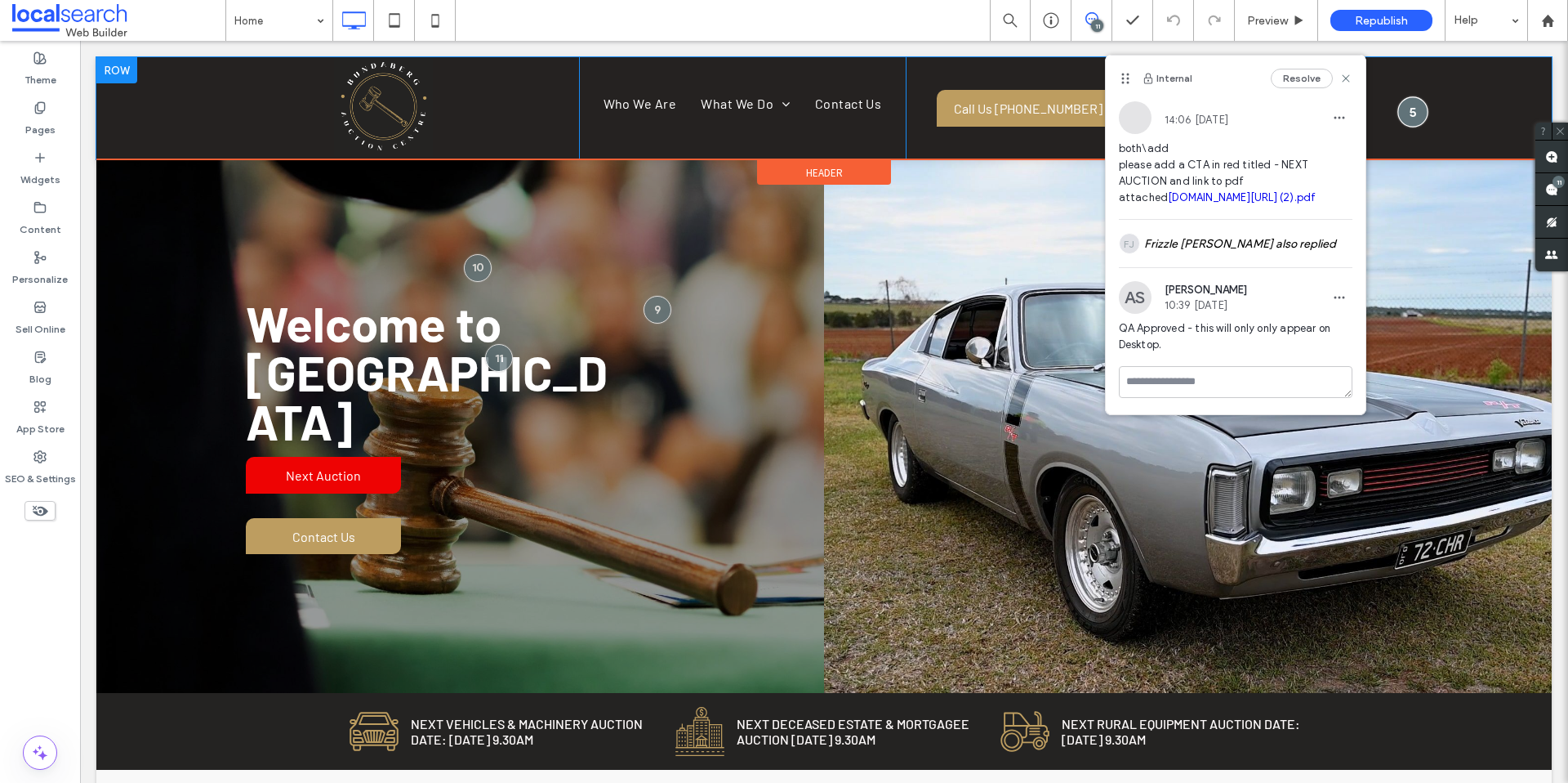
click at [1397, 111] on div at bounding box center [1412, 111] width 30 height 30
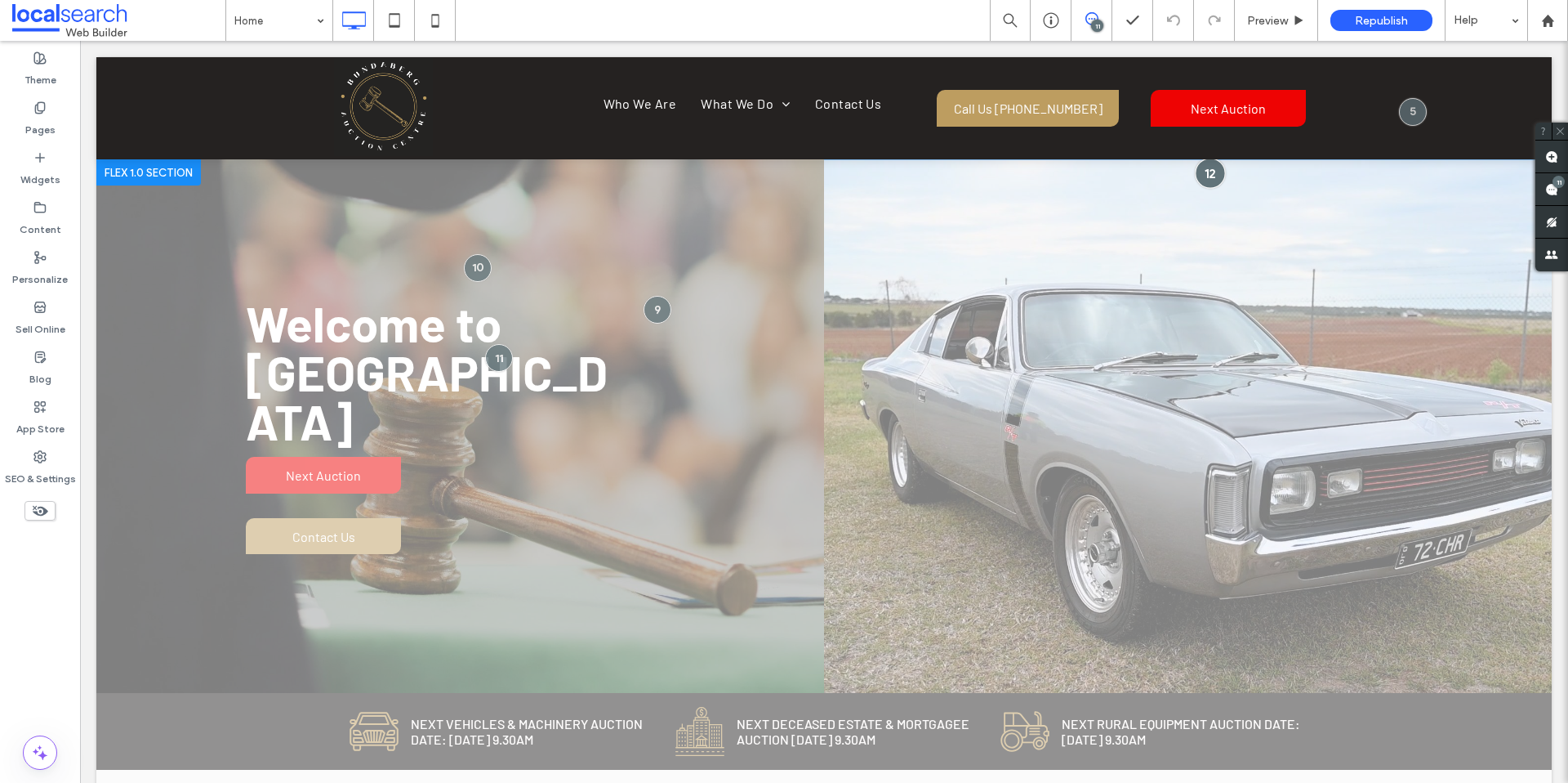
click at [1195, 174] on div at bounding box center [1210, 173] width 30 height 30
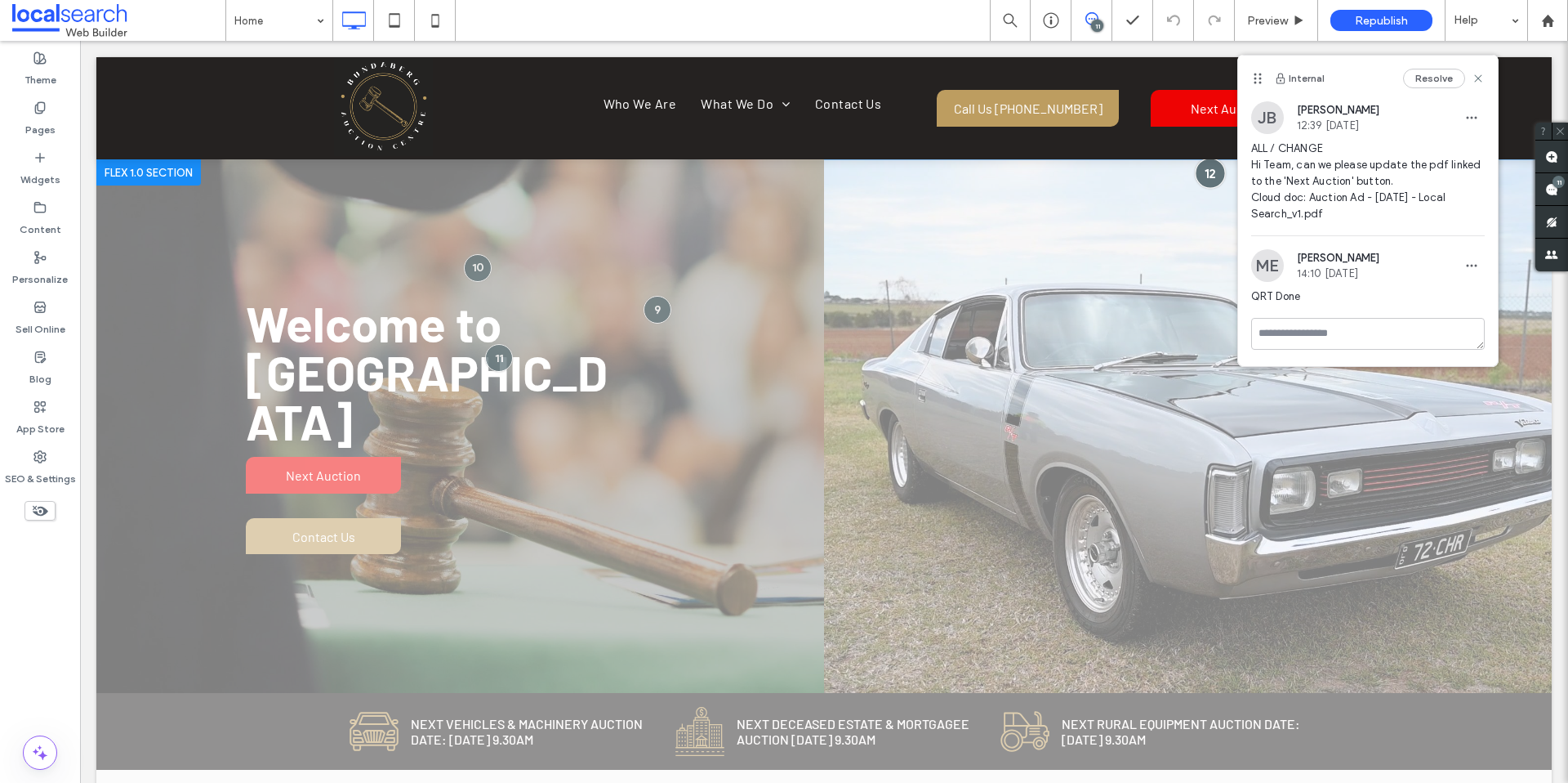
click at [1195, 174] on div at bounding box center [1210, 173] width 30 height 30
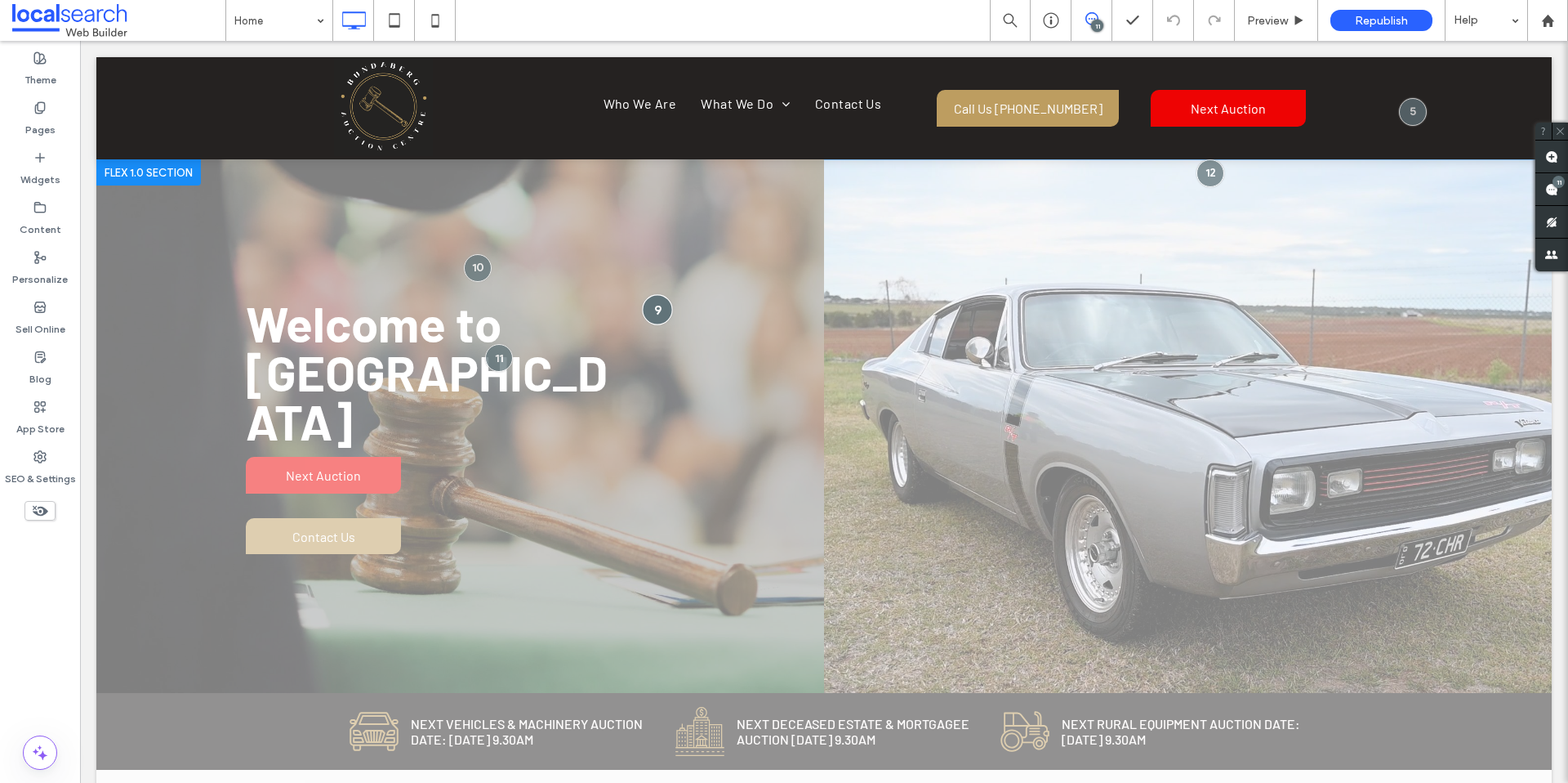
click at [655, 304] on div at bounding box center [658, 310] width 30 height 30
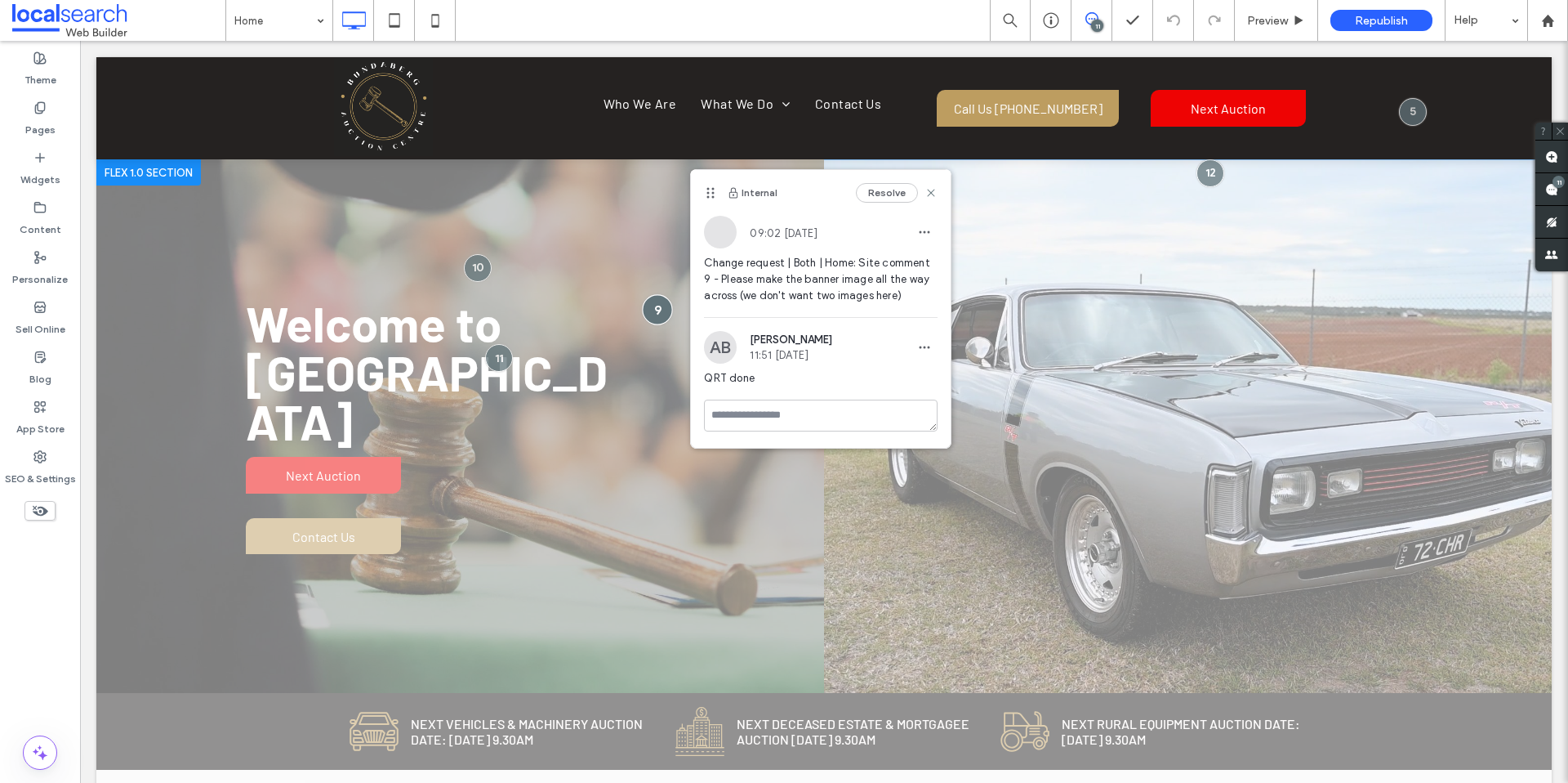
click at [655, 304] on div at bounding box center [658, 310] width 30 height 30
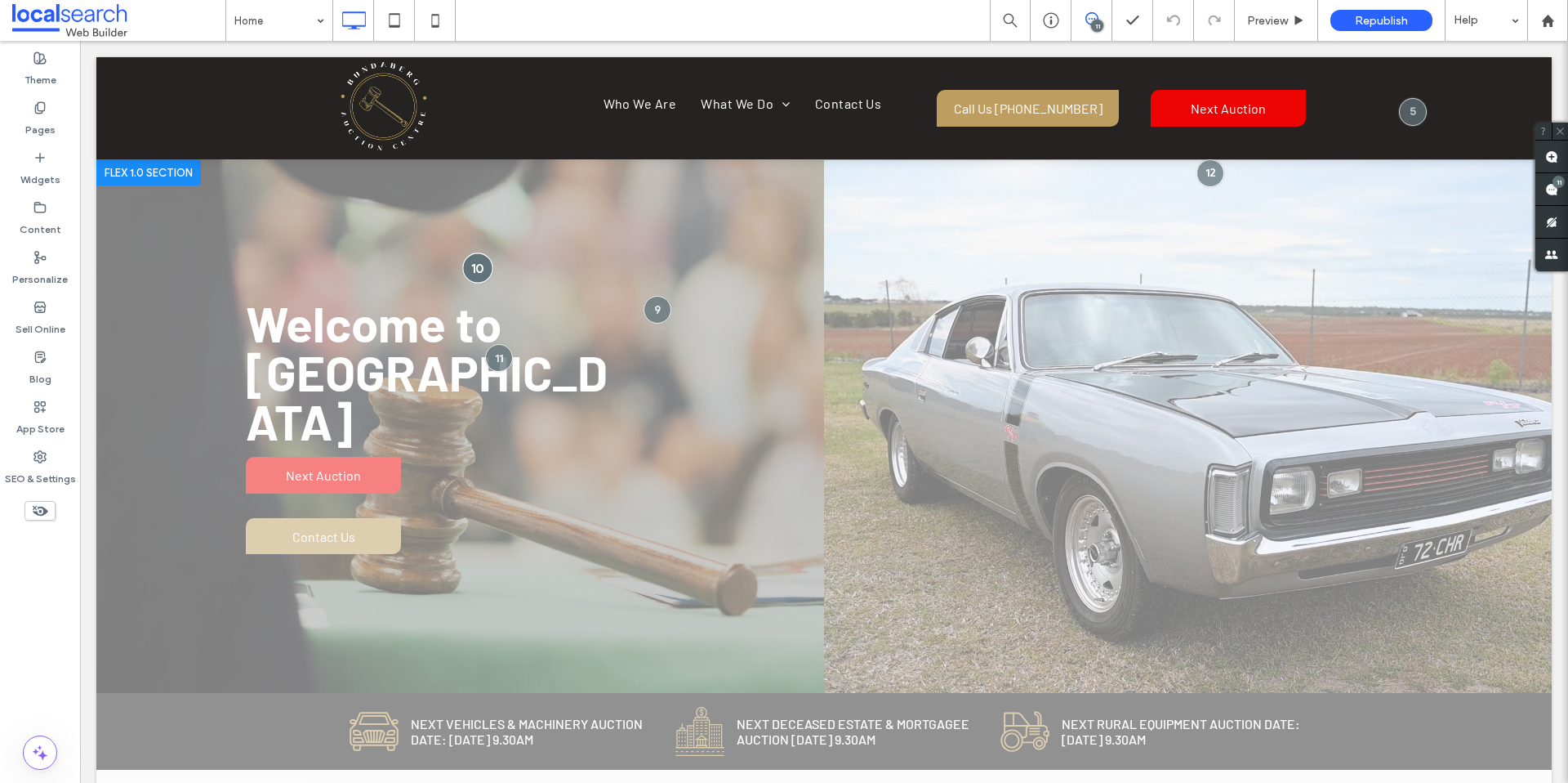
click at [468, 272] on div at bounding box center [477, 267] width 30 height 30
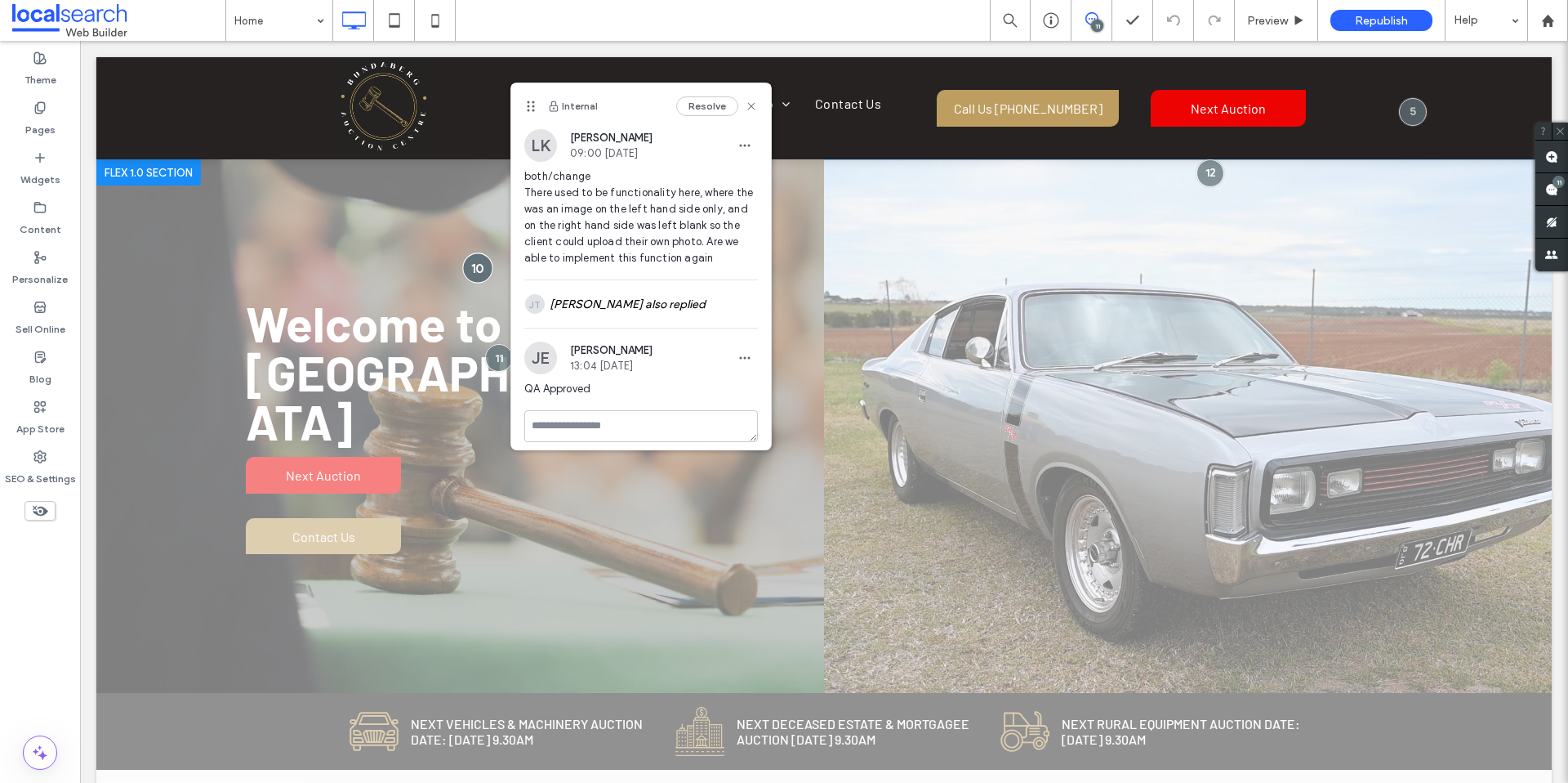
click at [468, 272] on div at bounding box center [477, 267] width 30 height 30
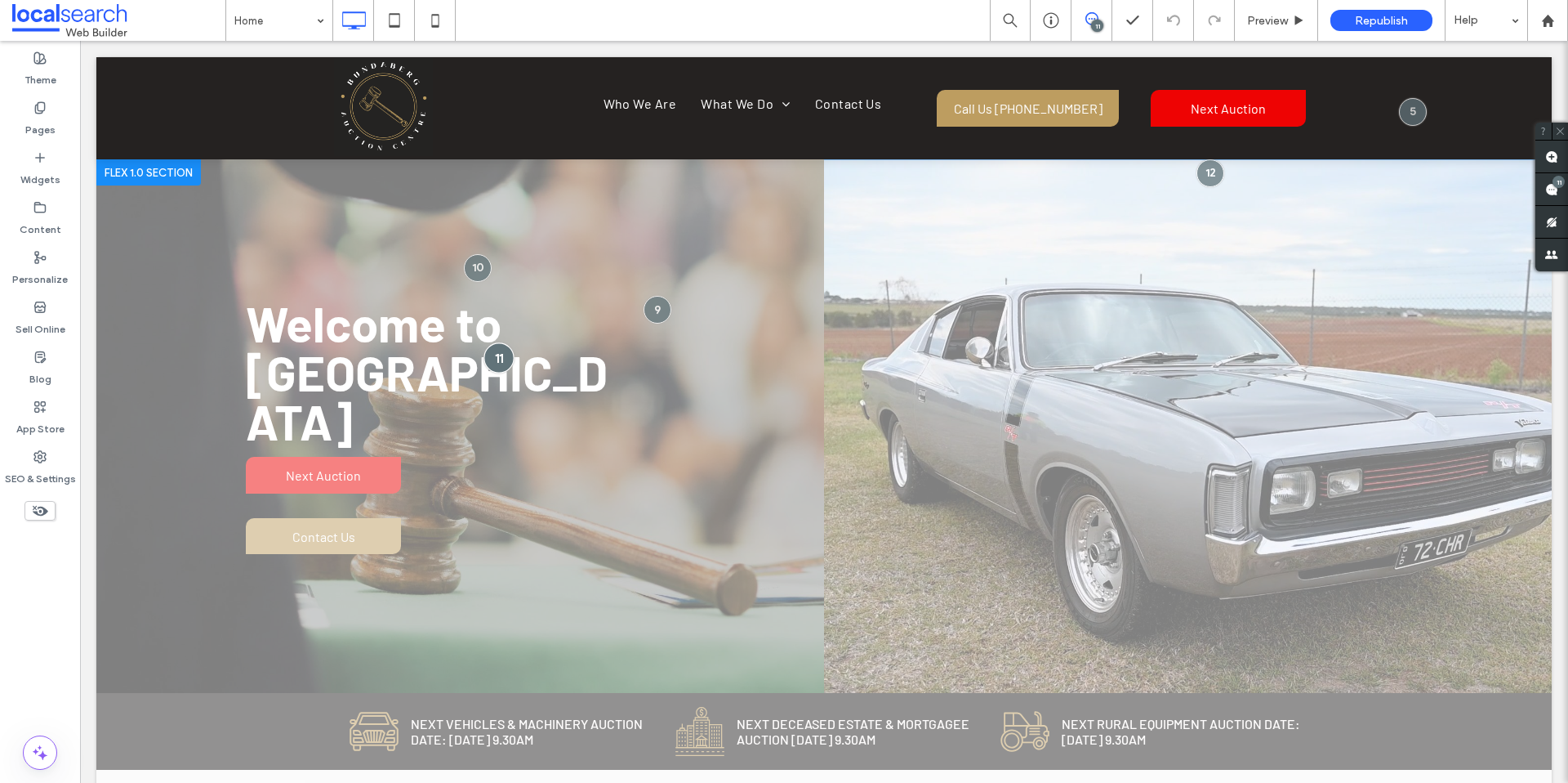
click at [491, 352] on div at bounding box center [498, 357] width 30 height 30
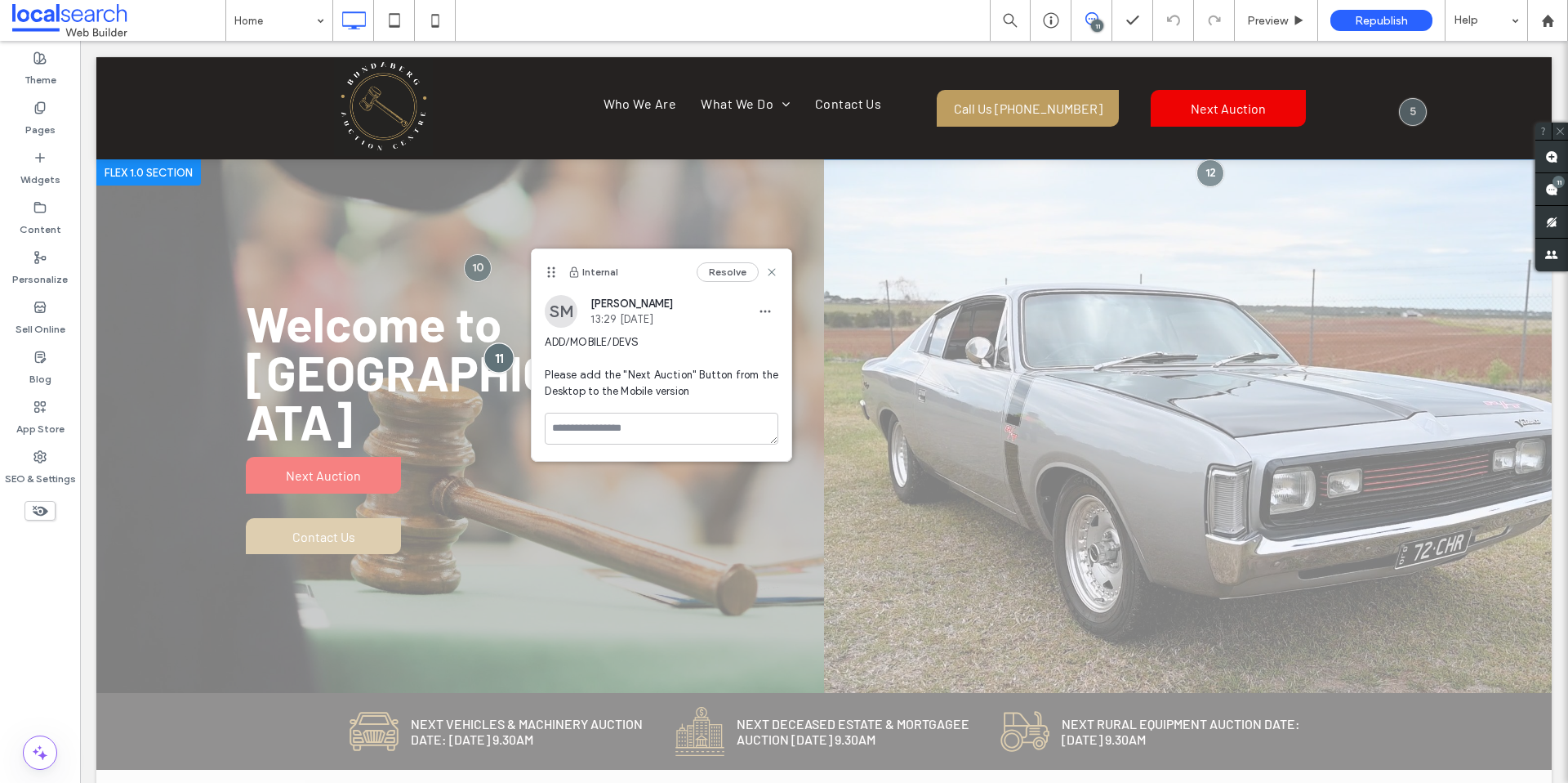
click at [491, 352] on div at bounding box center [498, 357] width 30 height 30
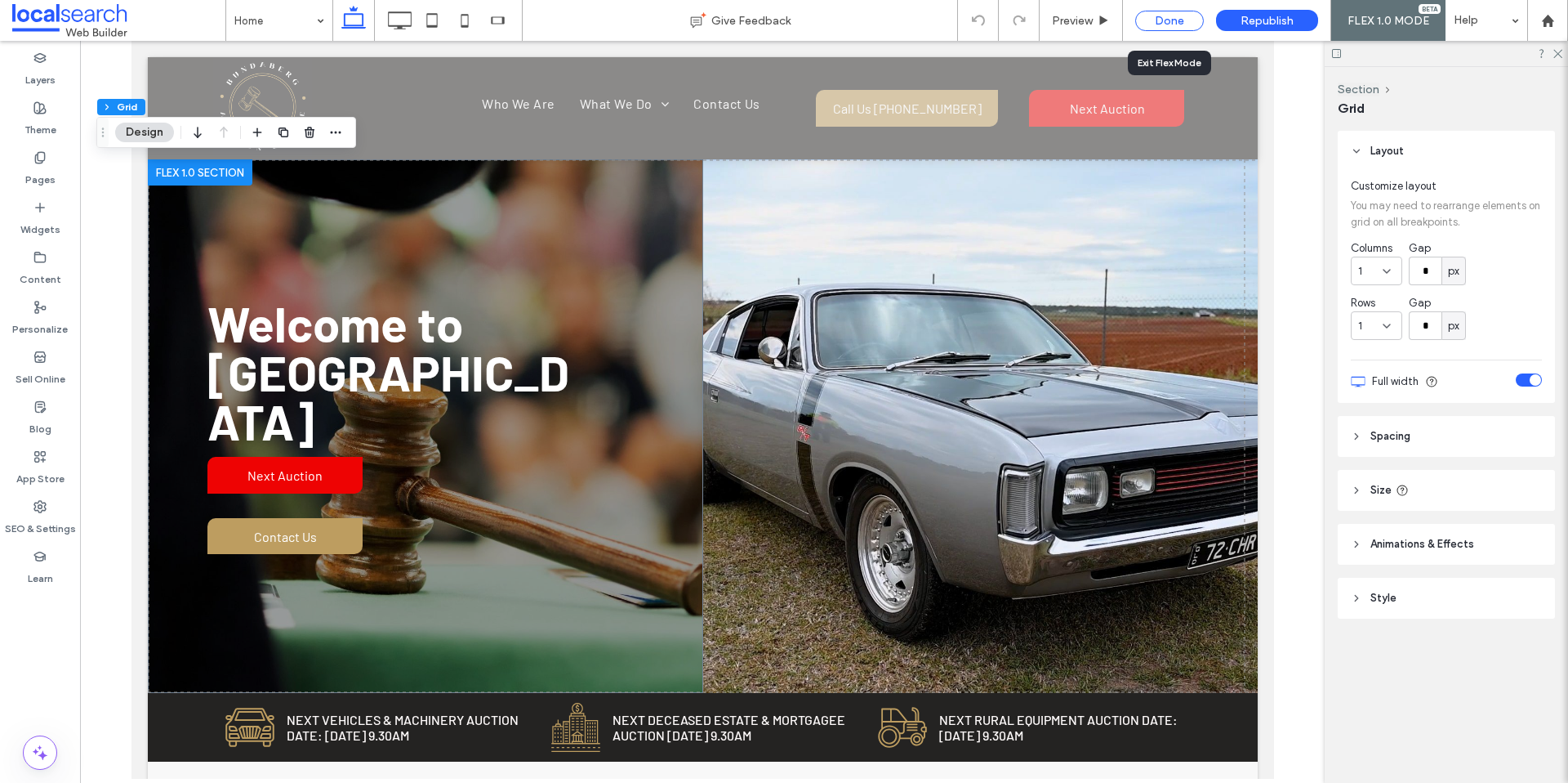
click at [1150, 20] on div "Done" at bounding box center [1168, 21] width 68 height 21
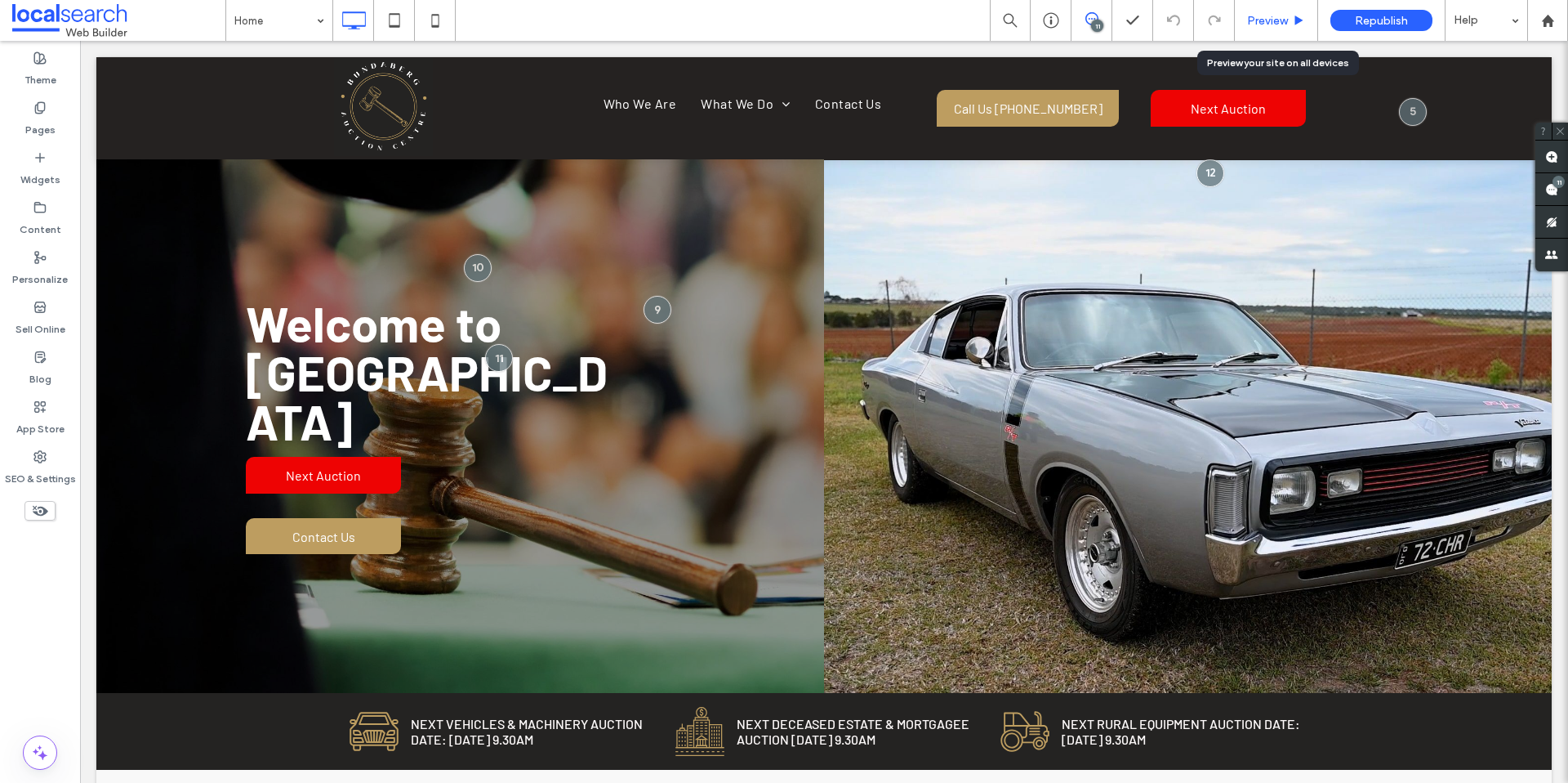
click at [1262, 26] on span "Preview" at bounding box center [1267, 21] width 41 height 14
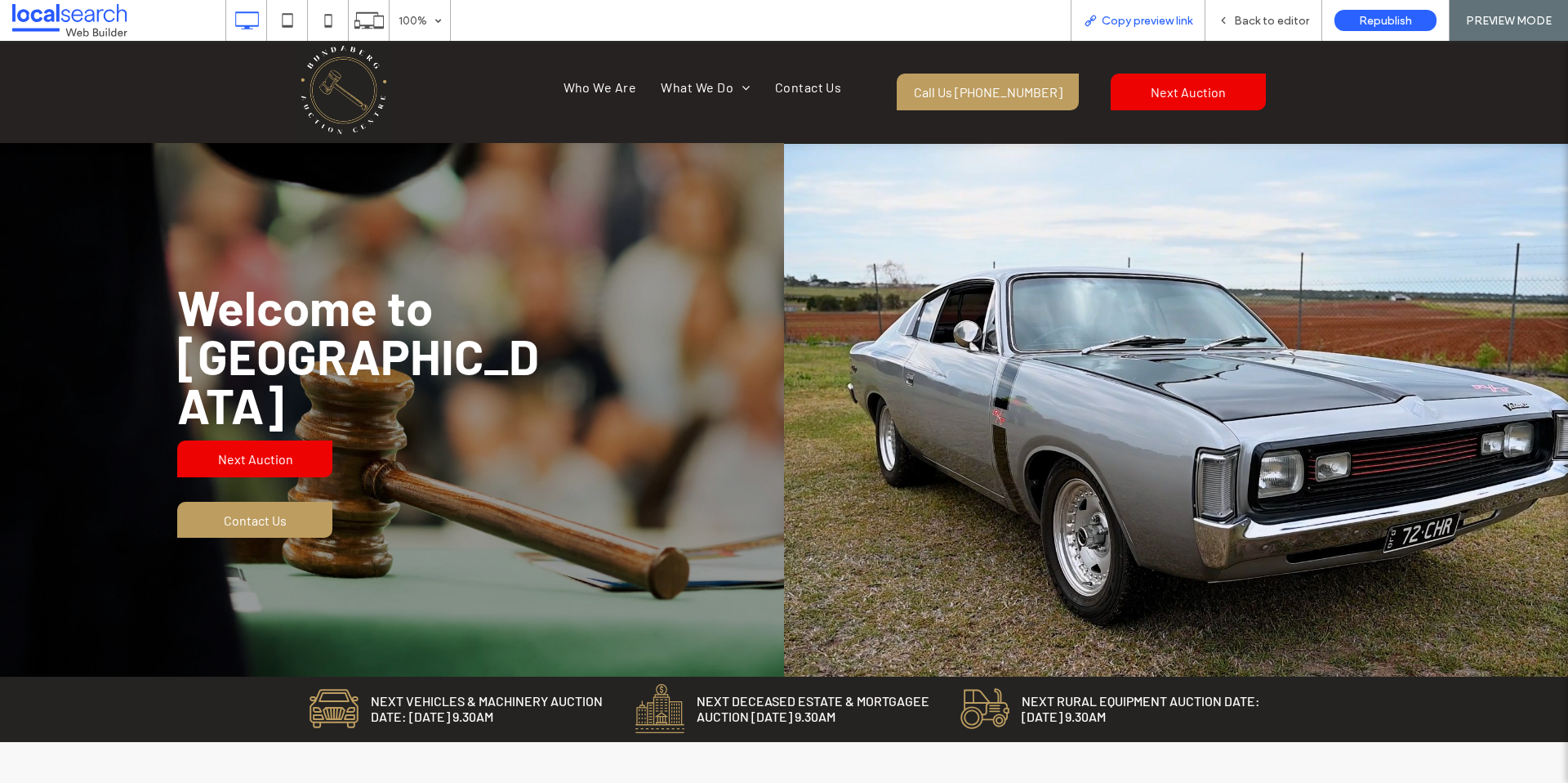
click at [1150, 22] on span "Copy preview link" at bounding box center [1147, 21] width 91 height 14
click at [1120, 25] on span "Copy preview link" at bounding box center [1147, 21] width 91 height 14
click at [1137, 27] on div "Copy preview link" at bounding box center [1138, 20] width 135 height 41
click at [1159, 29] on div "Copy preview link" at bounding box center [1138, 20] width 135 height 41
click at [1127, 27] on span "Copy preview link" at bounding box center [1147, 21] width 91 height 14
